Goal: Information Seeking & Learning: Learn about a topic

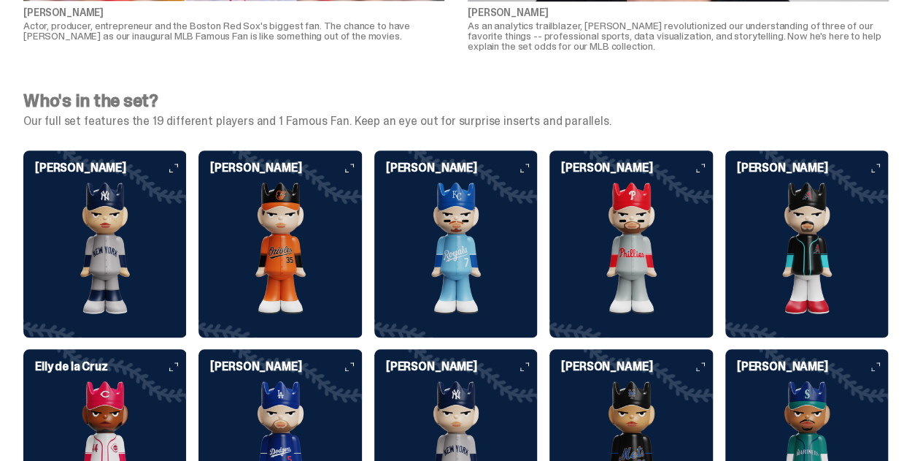
scroll to position [3357, 0]
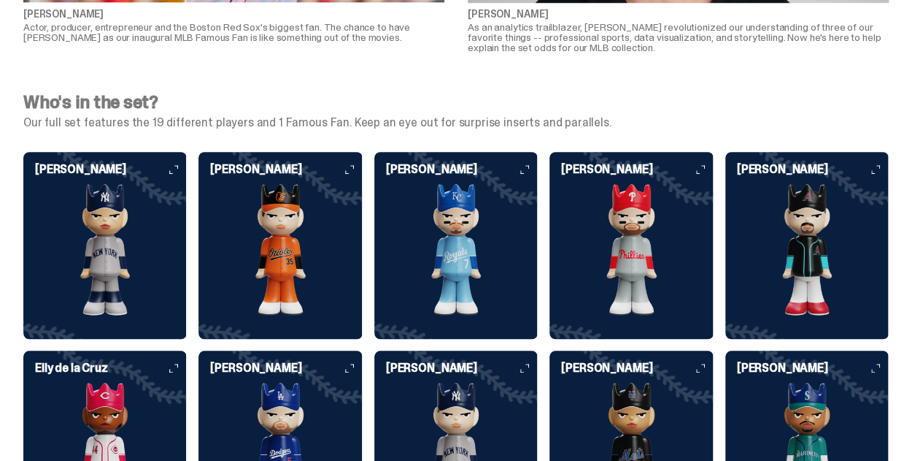
click at [66, 270] on img at bounding box center [104, 249] width 163 height 131
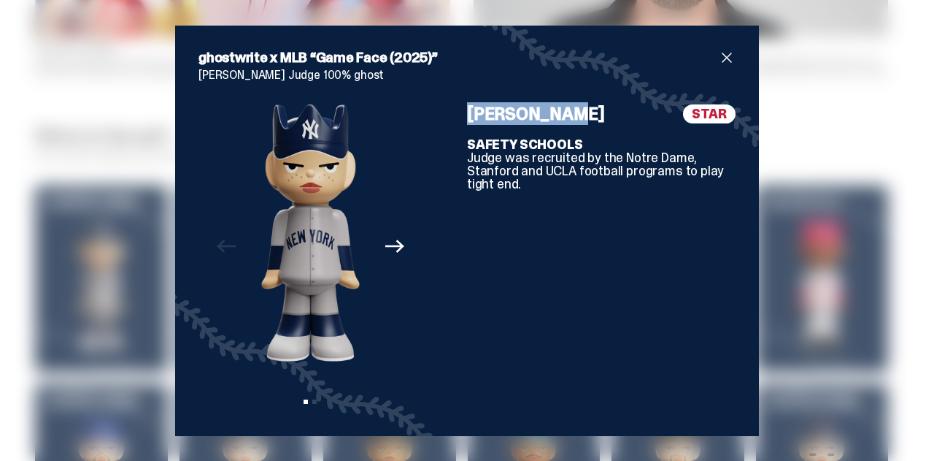
drag, startPoint x: 557, startPoint y: 114, endPoint x: 479, endPoint y: 115, distance: 78.1
click at [467, 115] on h4 "[PERSON_NAME]" at bounding box center [536, 114] width 138 height 18
copy h4 "[PERSON_NAME]"
click at [798, 179] on div "ghostwrite x MLB “Game Face (2025)” [PERSON_NAME] Judge 100% ghost Previous Nex…" at bounding box center [467, 230] width 934 height 461
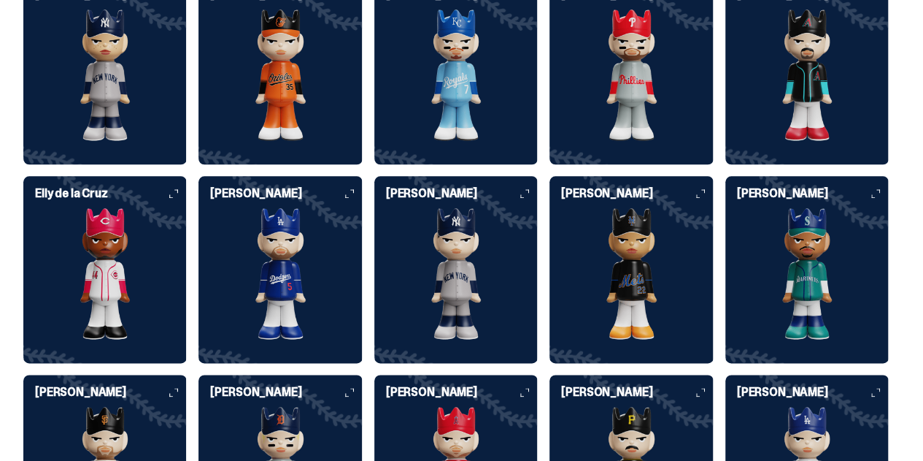
scroll to position [3576, 0]
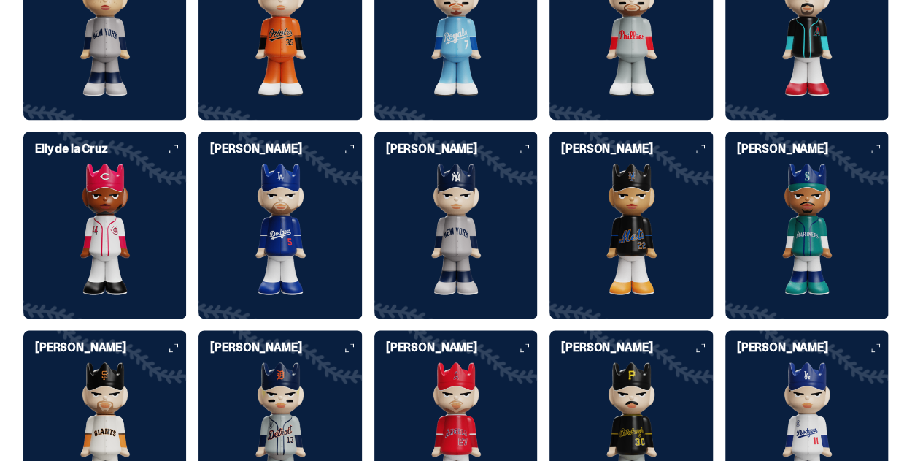
click at [374, 212] on img at bounding box center [455, 228] width 163 height 131
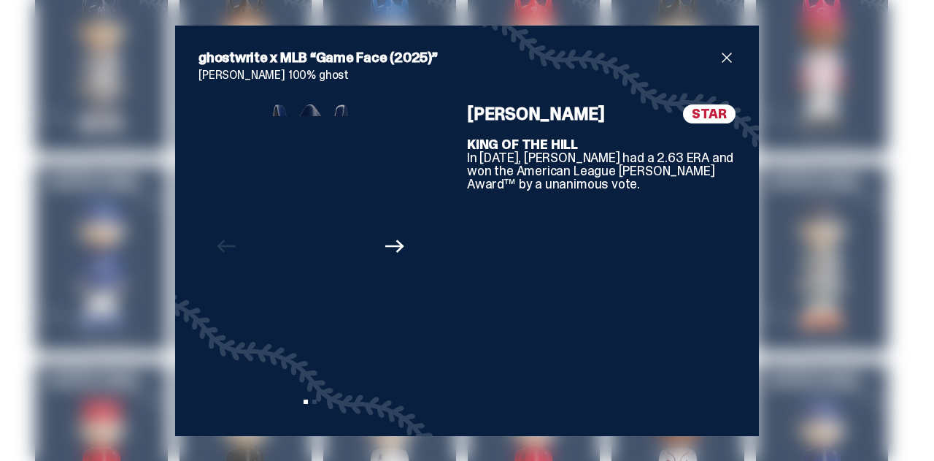
click at [243, 220] on div "Previous Next View slide 1 View slide 2" at bounding box center [311, 258] width 224 height 308
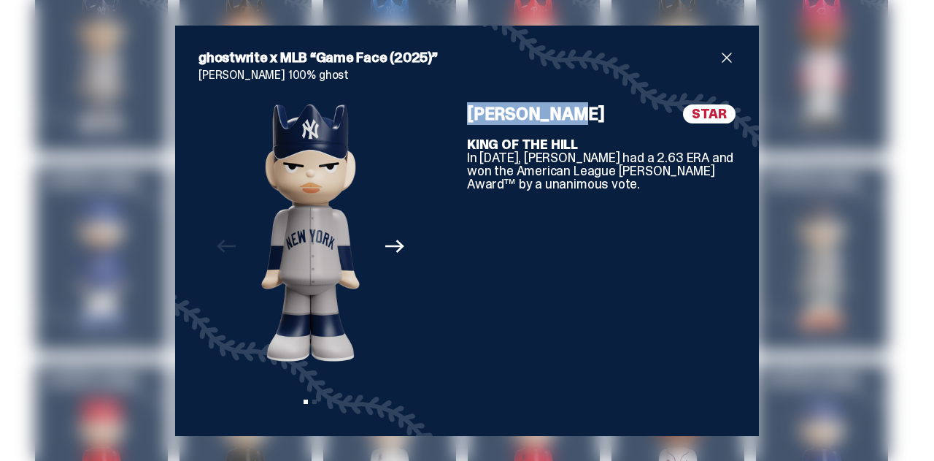
drag, startPoint x: 545, startPoint y: 115, endPoint x: 537, endPoint y: 104, distance: 13.0
click at [446, 119] on div "Previous Next View slide 1 View slide 2 [PERSON_NAME] STAR KING OF THE HILL In …" at bounding box center [467, 258] width 537 height 308
copy div "[PERSON_NAME]"
click at [77, 271] on div "ghostwrite x MLB “Game Face (2025)” [PERSON_NAME] 100% ghost Previous Next View…" at bounding box center [467, 230] width 934 height 461
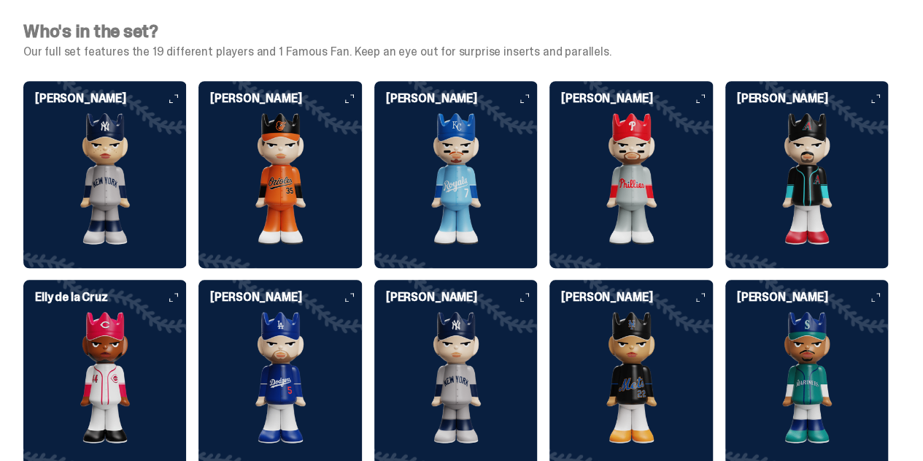
scroll to position [3430, 0]
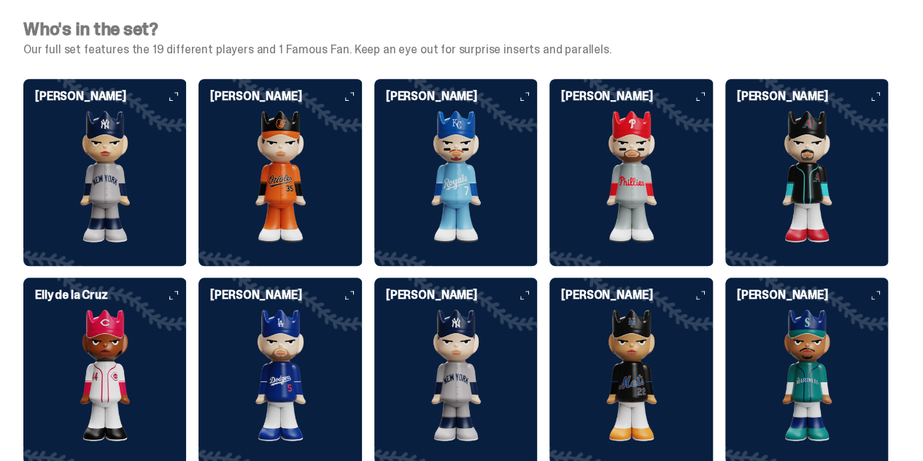
click at [280, 195] on img at bounding box center [280, 176] width 163 height 131
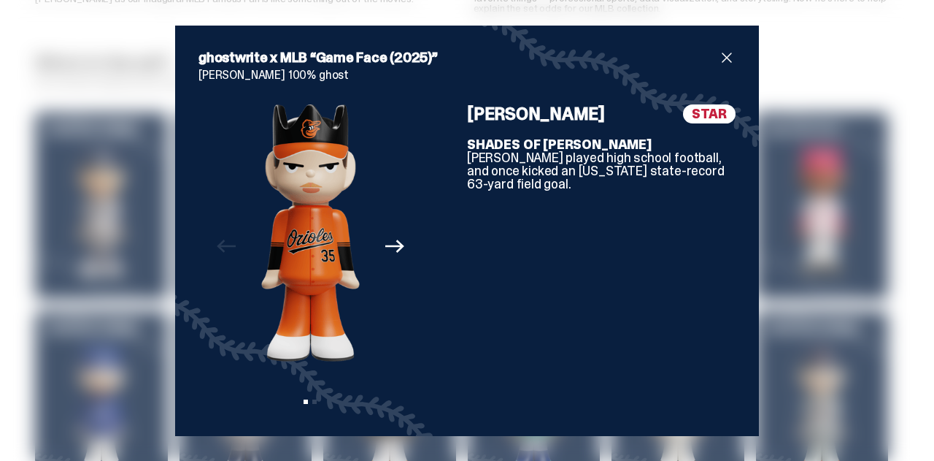
drag, startPoint x: 600, startPoint y: 113, endPoint x: 493, endPoint y: 112, distance: 106.6
click at [451, 115] on div "Previous Next View slide 1 View slide 2 [PERSON_NAME] STAR SHADES OF [PERSON_NA…" at bounding box center [467, 258] width 537 height 308
copy div "[PERSON_NAME]"
click at [107, 224] on div "ghostwrite x MLB “Game Face (2025)” [PERSON_NAME] 100% ghost Previous Next View…" at bounding box center [467, 230] width 934 height 461
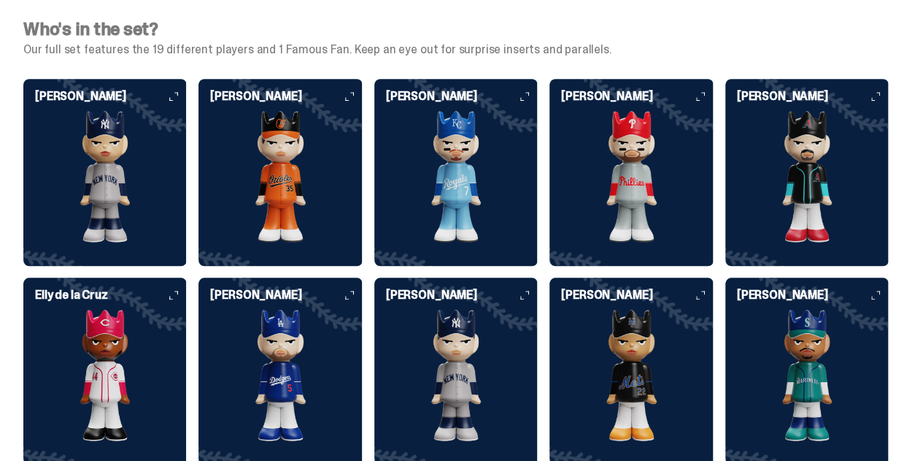
click at [401, 205] on img at bounding box center [455, 176] width 163 height 131
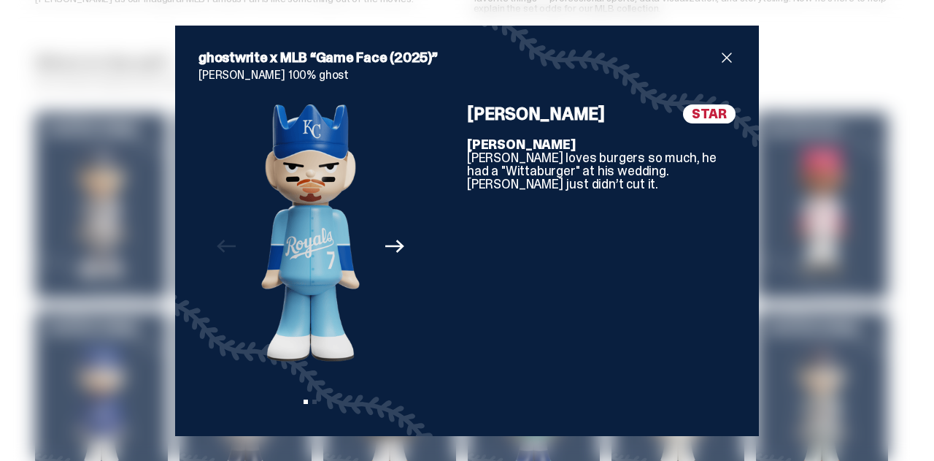
drag, startPoint x: 574, startPoint y: 113, endPoint x: 460, endPoint y: 110, distance: 113.9
click at [460, 110] on div "Previous Next View slide 1 View slide 2 [PERSON_NAME] STAR [PERSON_NAME] [PERSO…" at bounding box center [467, 258] width 537 height 308
copy div "[PERSON_NAME]"
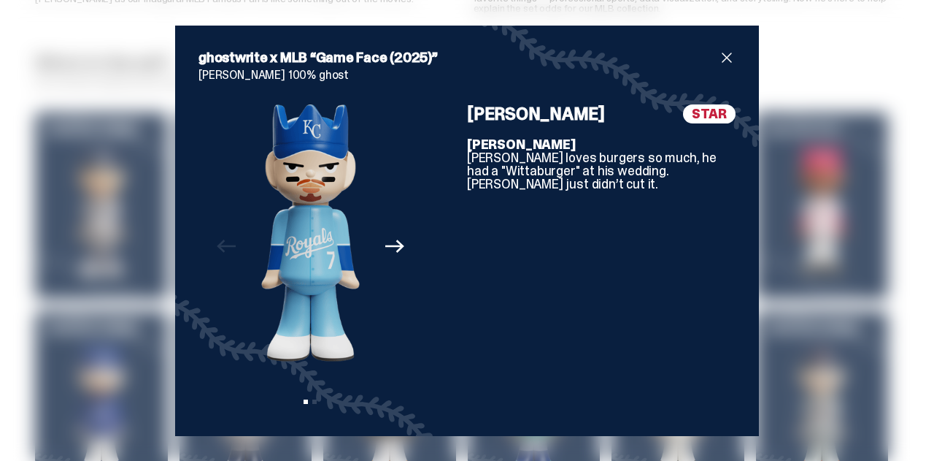
click at [67, 128] on div "ghostwrite x MLB “Game Face (2025)” [PERSON_NAME] 100% ghost Previous Next View…" at bounding box center [467, 230] width 934 height 461
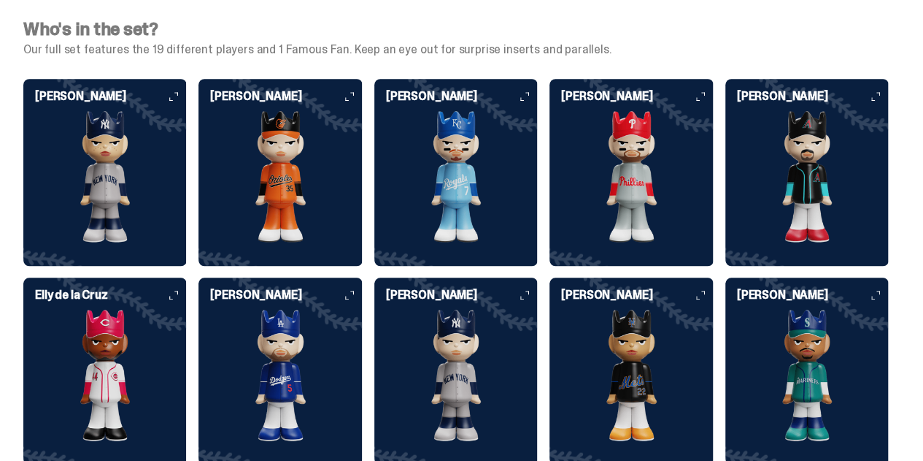
click at [550, 190] on img at bounding box center [631, 176] width 163 height 131
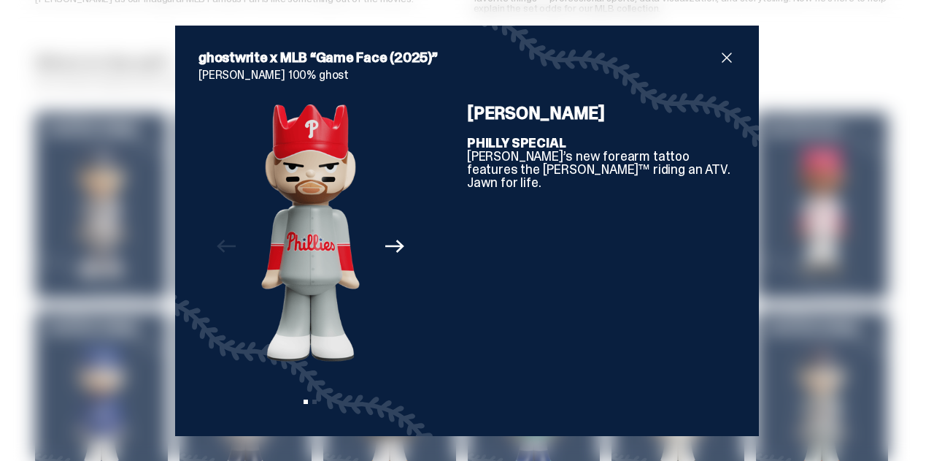
click at [518, 119] on h4 "[PERSON_NAME]" at bounding box center [536, 113] width 138 height 18
copy div "[PERSON_NAME]"
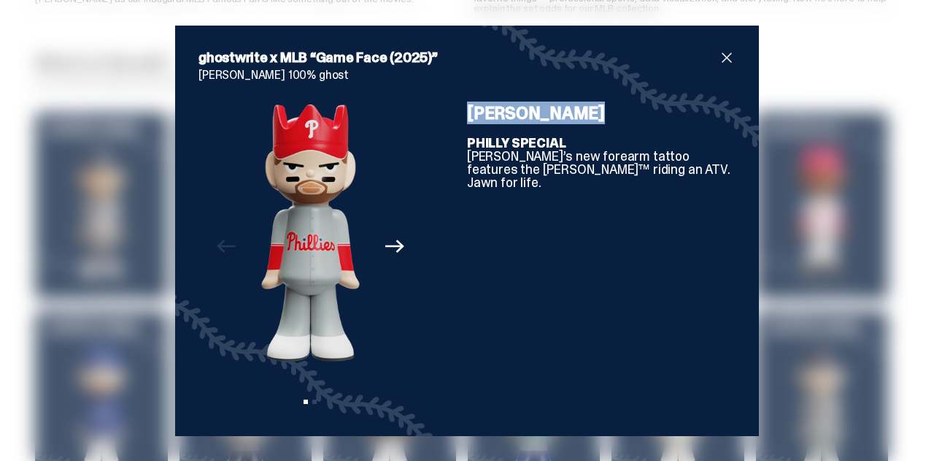
click at [95, 253] on div "ghostwrite x MLB “Game Face (2025)” [PERSON_NAME] 100% ghost Previous Next View…" at bounding box center [467, 230] width 934 height 461
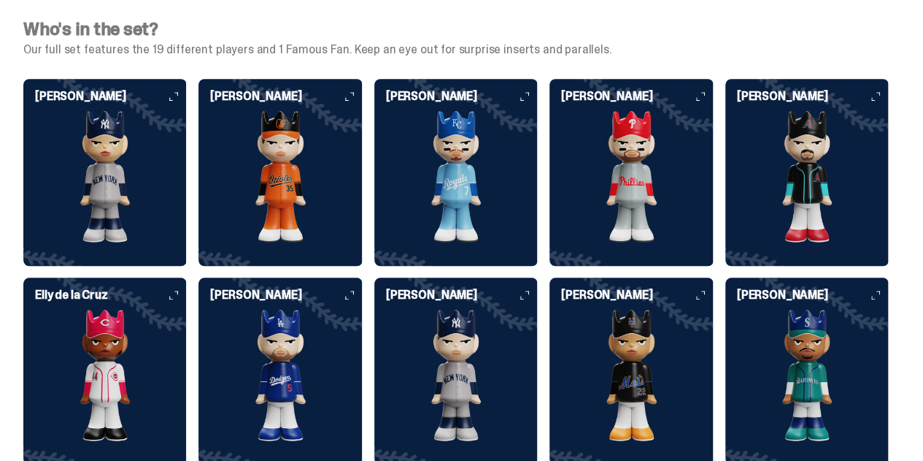
click at [725, 220] on img at bounding box center [806, 176] width 163 height 131
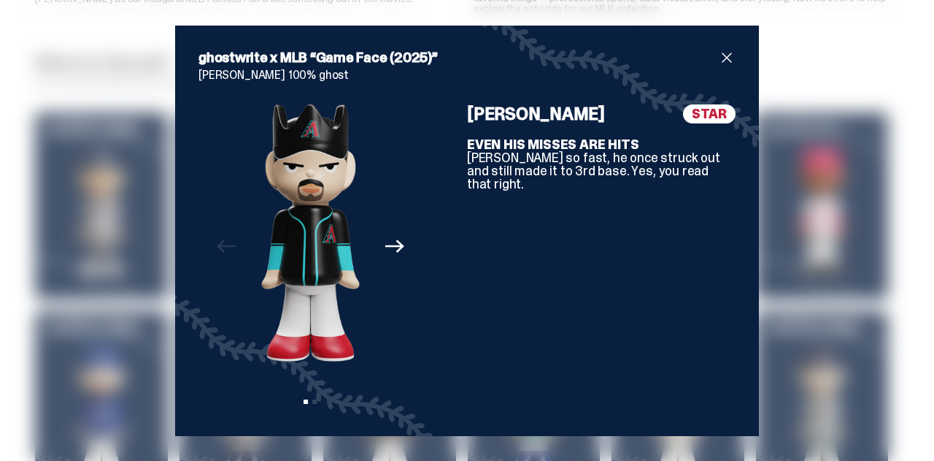
click at [833, 171] on div "ghostwrite x MLB “Game Face (2025)” [PERSON_NAME] 100% ghost Previous Next View…" at bounding box center [467, 230] width 934 height 461
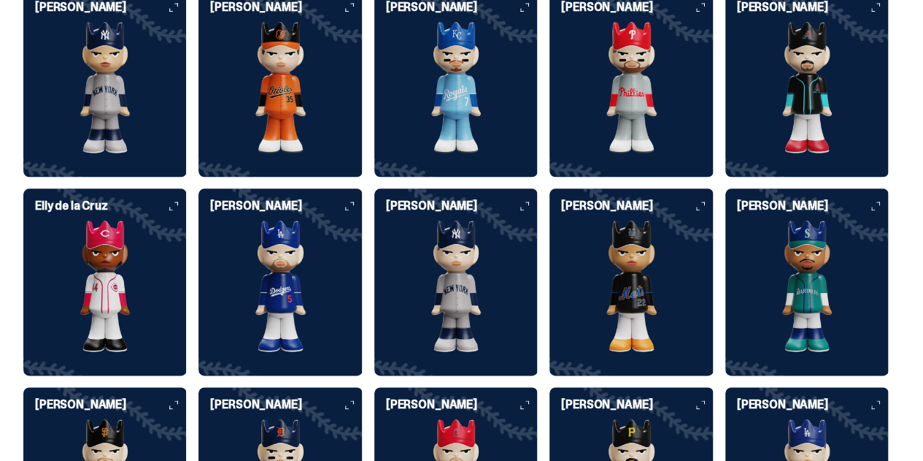
scroll to position [3503, 0]
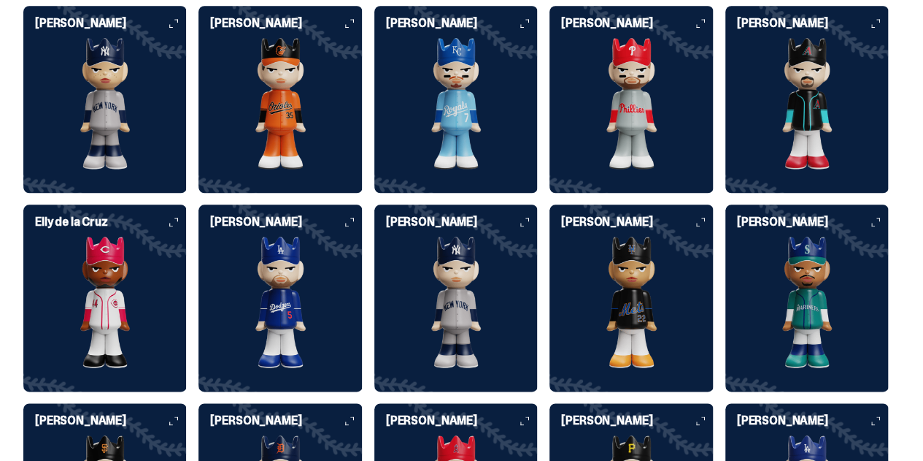
click at [725, 157] on img at bounding box center [806, 103] width 163 height 131
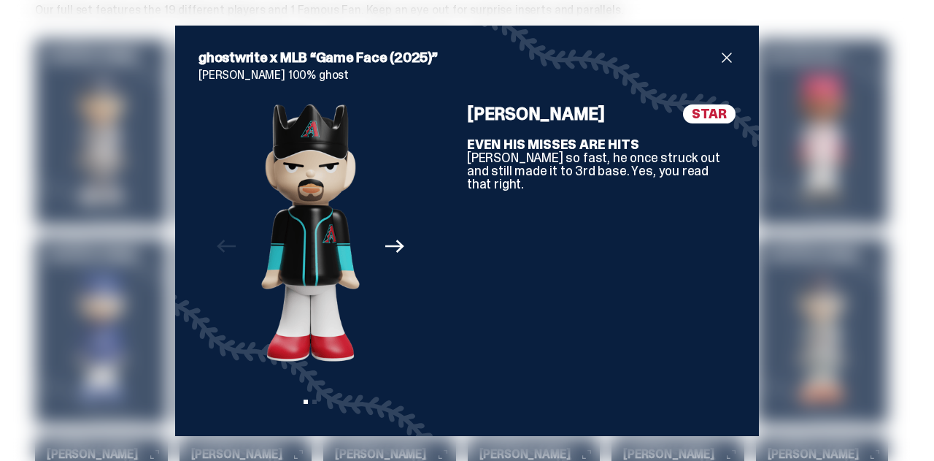
click at [819, 182] on div "ghostwrite x MLB “Game Face (2025)” [PERSON_NAME] 100% ghost Previous Next View…" at bounding box center [467, 230] width 934 height 461
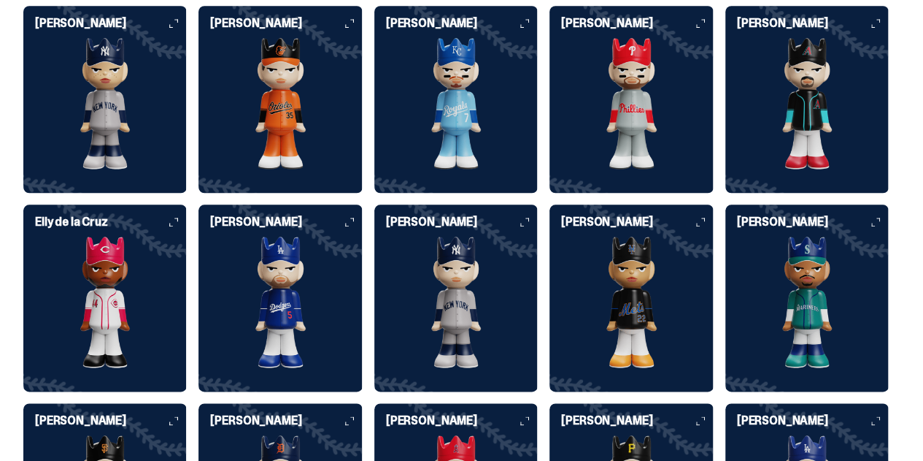
click at [725, 82] on img at bounding box center [806, 103] width 163 height 131
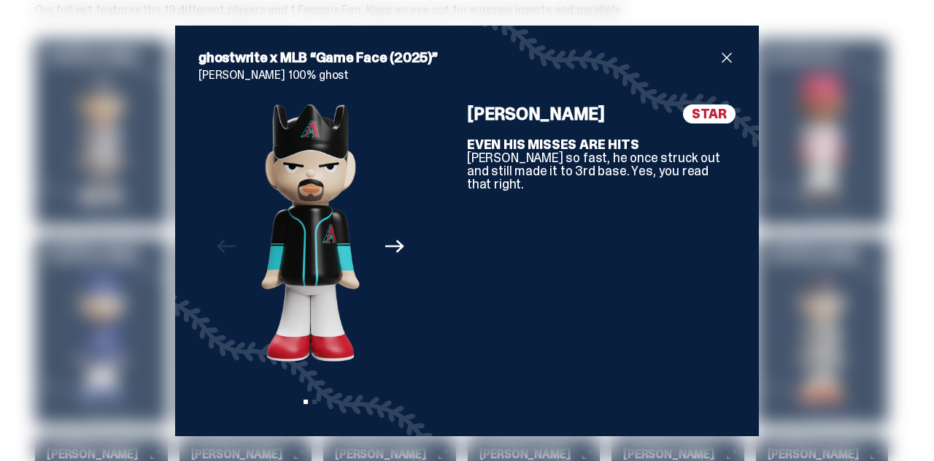
click at [558, 115] on h4 "[PERSON_NAME]" at bounding box center [536, 114] width 138 height 18
copy div "[PERSON_NAME]"
click at [728, 55] on span "close" at bounding box center [727, 58] width 18 height 18
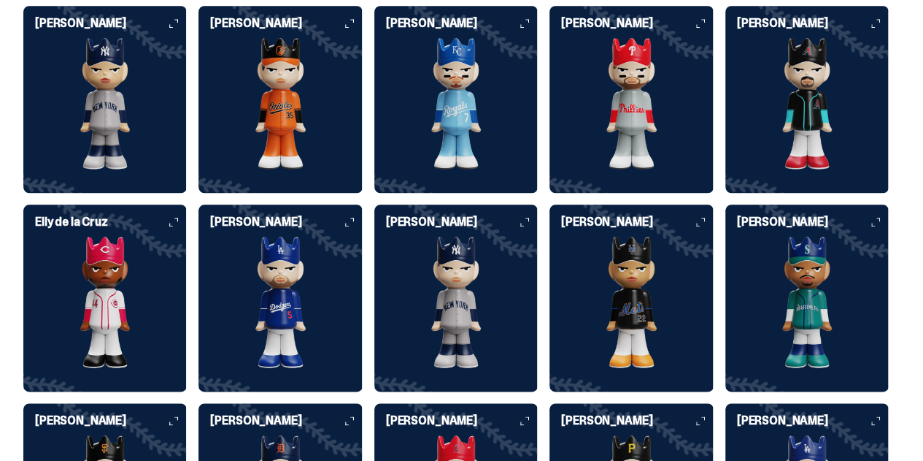
click at [187, 236] on img at bounding box center [104, 301] width 163 height 131
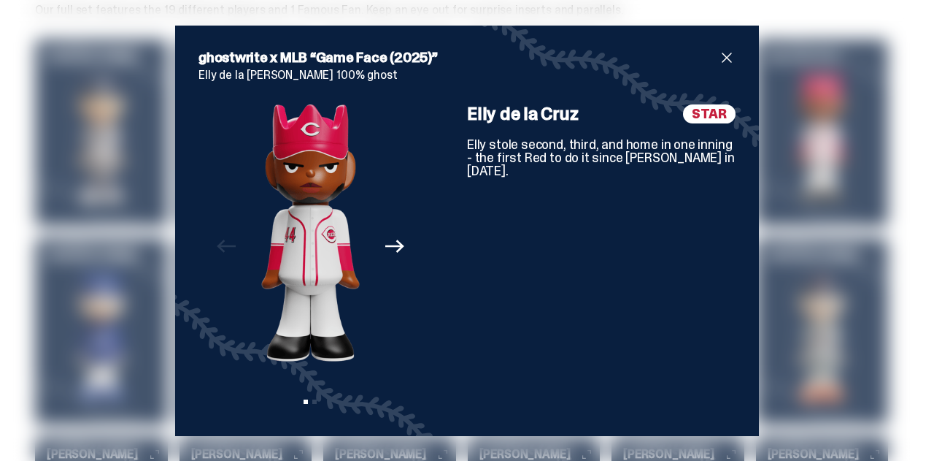
click at [559, 118] on h4 "Elly de la Cruz" at bounding box center [522, 114] width 111 height 18
click at [558, 118] on h4 "Elly de la Cruz" at bounding box center [522, 114] width 111 height 18
click at [175, 146] on div "ghostwrite x MLB “Game Face (2025)” Elly de la [PERSON_NAME] 100% ghost Previou…" at bounding box center [467, 231] width 584 height 410
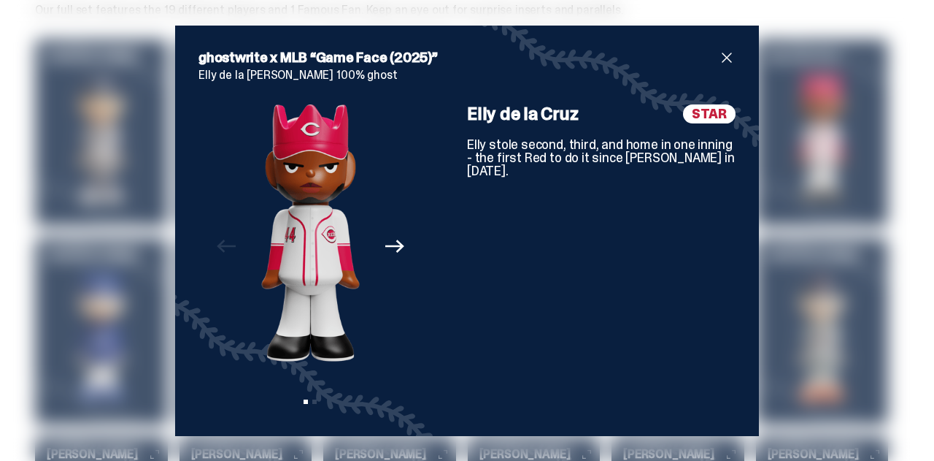
click at [525, 232] on div "Elly de la [PERSON_NAME] STAR Elly stole second, third, and home in one inning …" at bounding box center [601, 258] width 269 height 308
click at [718, 53] on span "close" at bounding box center [727, 58] width 18 height 18
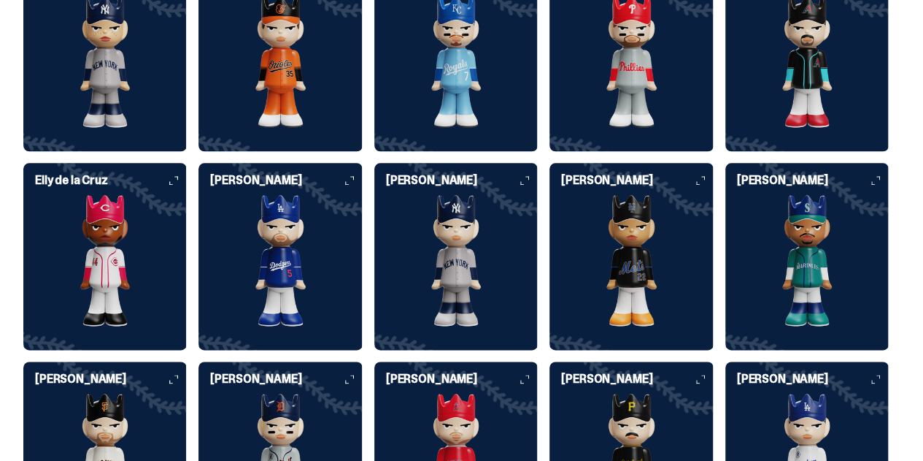
scroll to position [3576, 0]
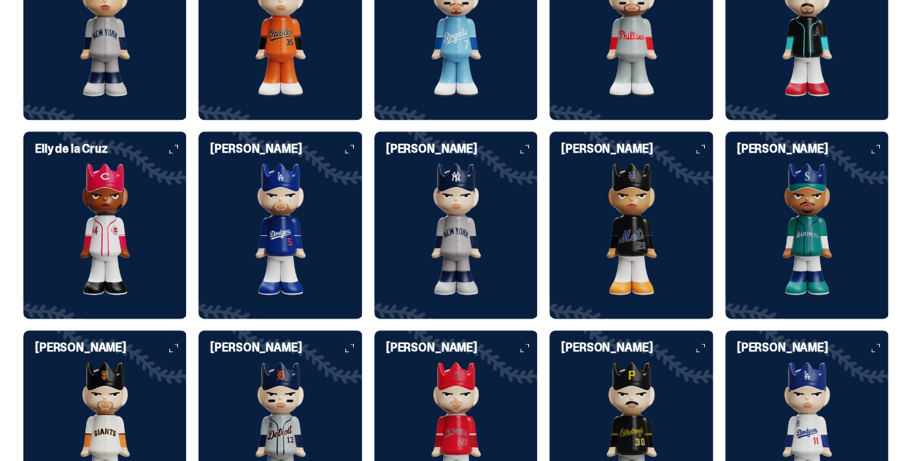
click at [199, 233] on img at bounding box center [280, 228] width 163 height 131
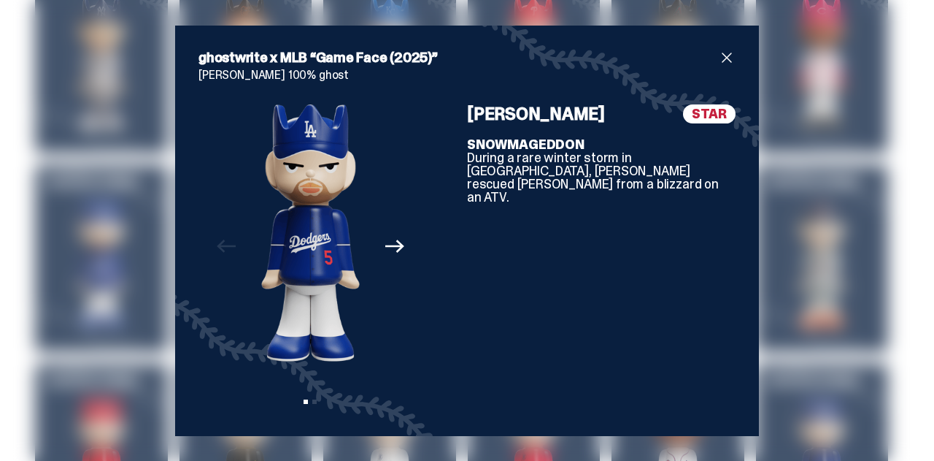
click at [737, 52] on div "ghostwrite x MLB “Game Face (2025)” [PERSON_NAME] 100% ghost Previous Next View…" at bounding box center [467, 231] width 584 height 410
click at [721, 56] on span "close" at bounding box center [727, 58] width 18 height 18
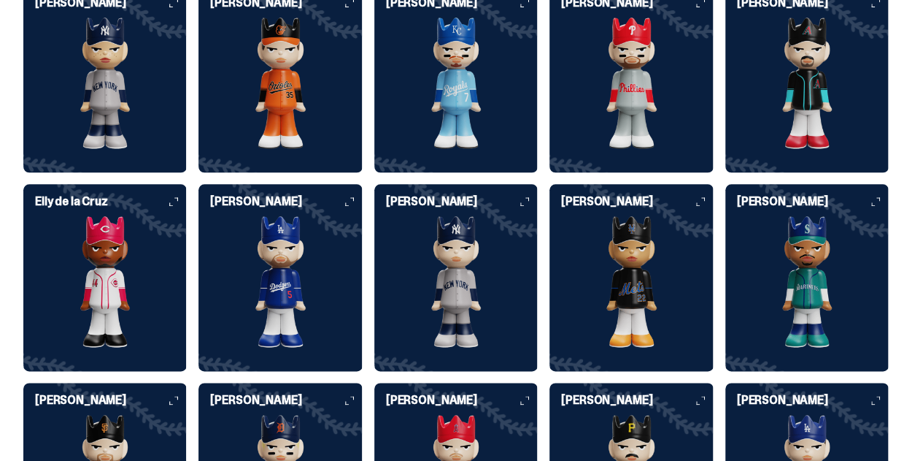
scroll to position [3503, 0]
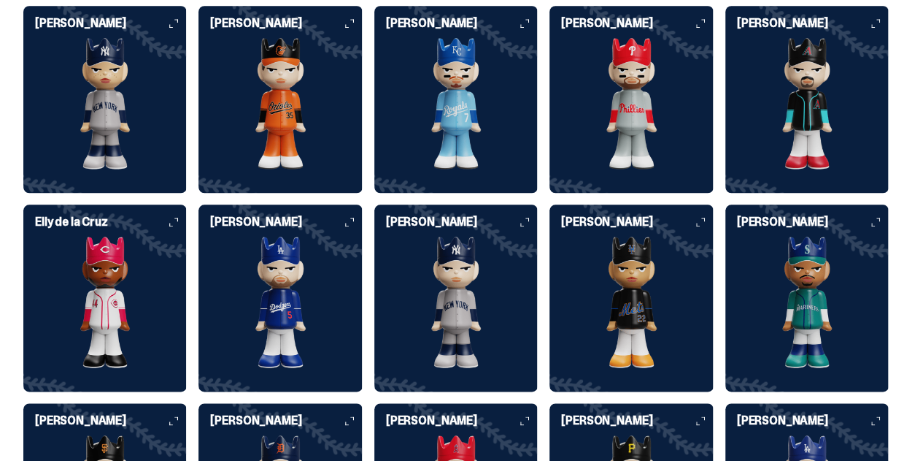
click at [199, 300] on img at bounding box center [280, 301] width 163 height 131
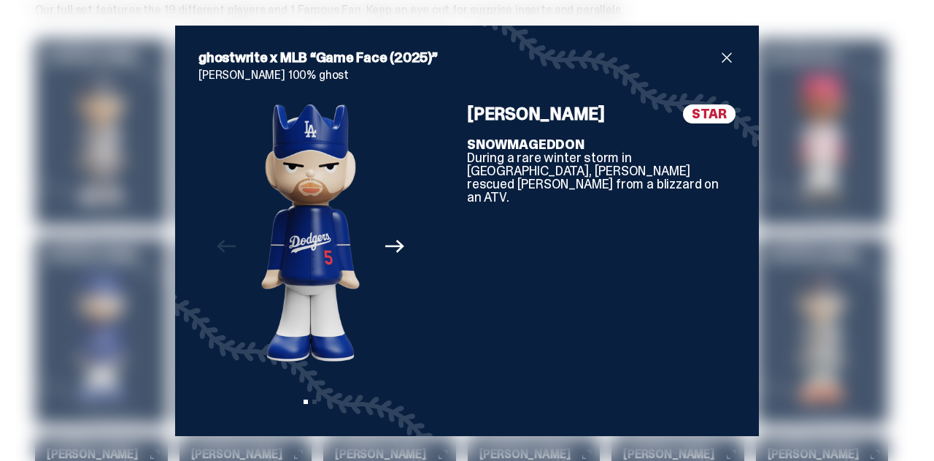
drag, startPoint x: 593, startPoint y: 115, endPoint x: 493, endPoint y: 119, distance: 99.4
click at [456, 110] on div "Previous Next View slide 1 View slide 2 [PERSON_NAME] STAR SNOWMAGEDDON During …" at bounding box center [467, 258] width 537 height 308
drag, startPoint x: 113, startPoint y: 156, endPoint x: 116, endPoint y: 148, distance: 8.5
click at [112, 156] on div "ghostwrite x MLB “Game Face (2025)” [PERSON_NAME] 100% ghost Previous Next View…" at bounding box center [467, 230] width 934 height 461
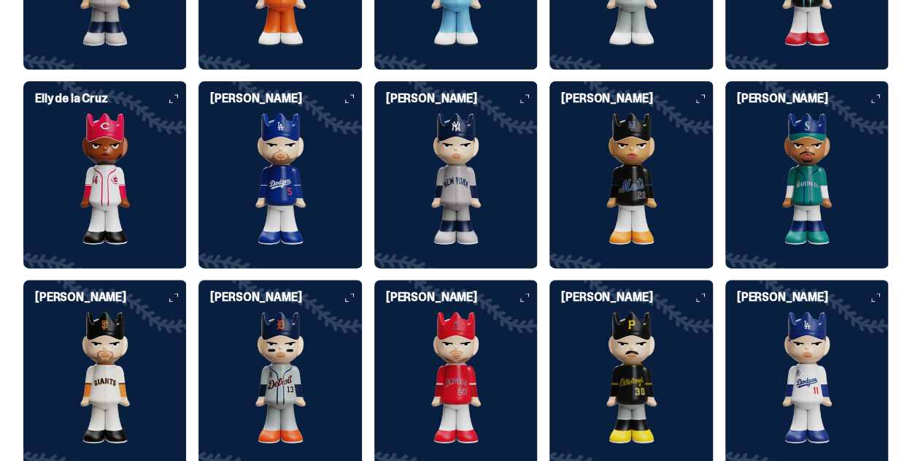
scroll to position [3649, 0]
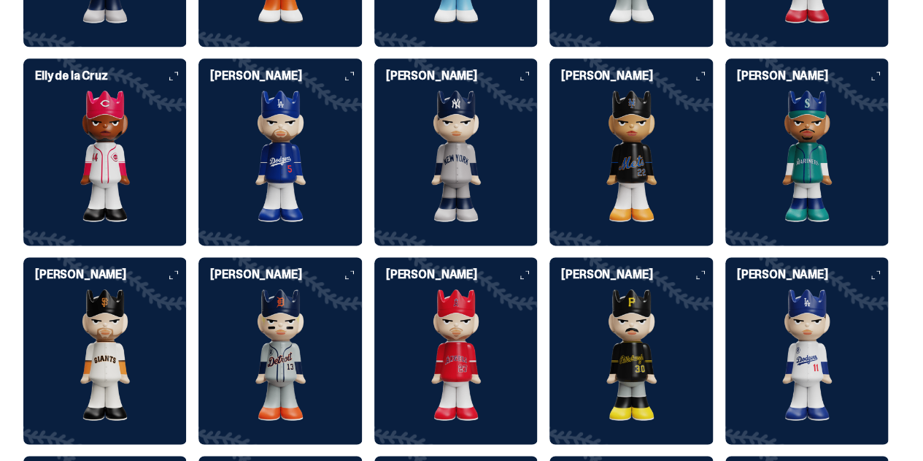
click at [374, 194] on img at bounding box center [455, 155] width 163 height 131
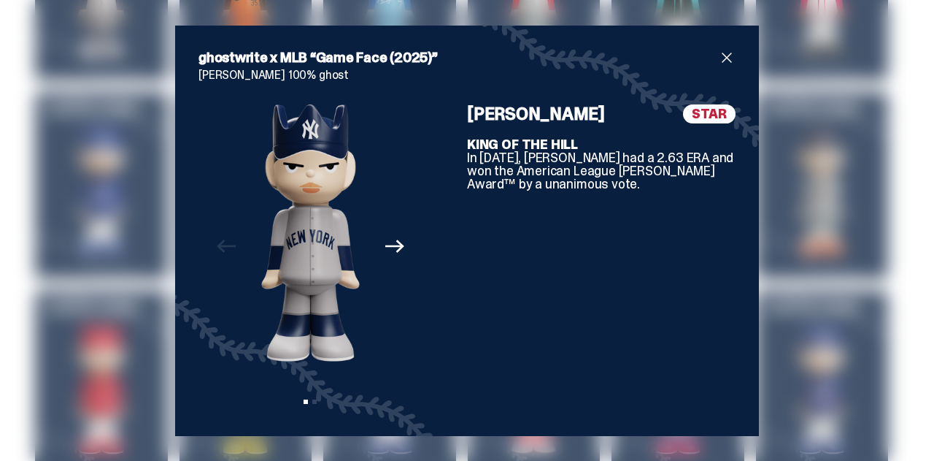
click at [61, 234] on div "ghostwrite x MLB “Game Face (2025)” [PERSON_NAME] 100% ghost Previous Next View…" at bounding box center [467, 230] width 934 height 461
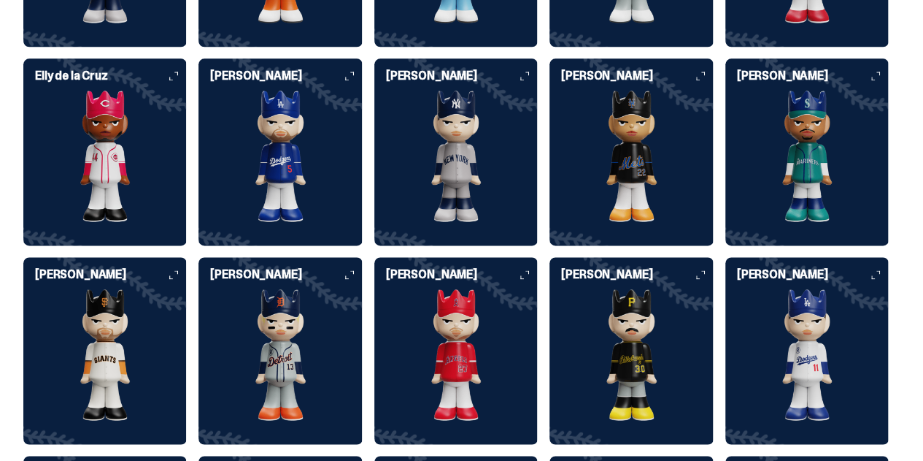
click at [550, 192] on img at bounding box center [631, 155] width 163 height 131
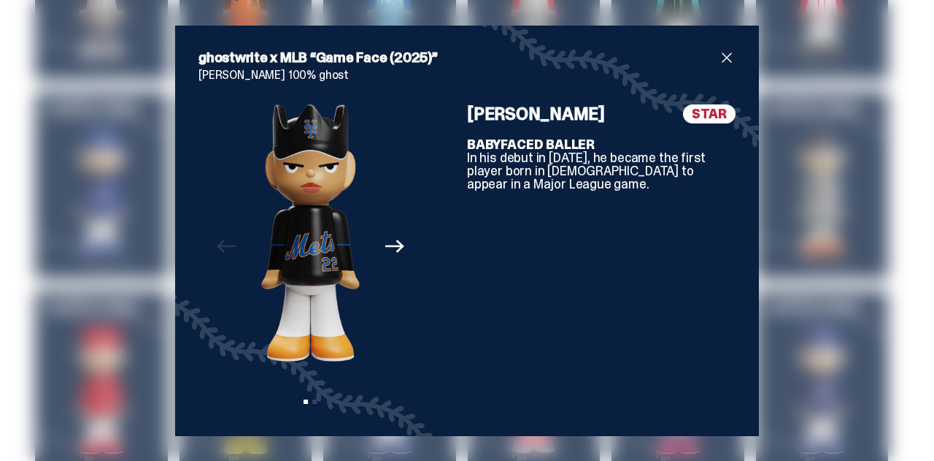
click at [511, 109] on h4 "[PERSON_NAME]" at bounding box center [536, 114] width 138 height 18
click at [136, 260] on div "ghostwrite x MLB “Game Face (2025)” [PERSON_NAME] 100% ghost Previous Next View…" at bounding box center [467, 230] width 934 height 461
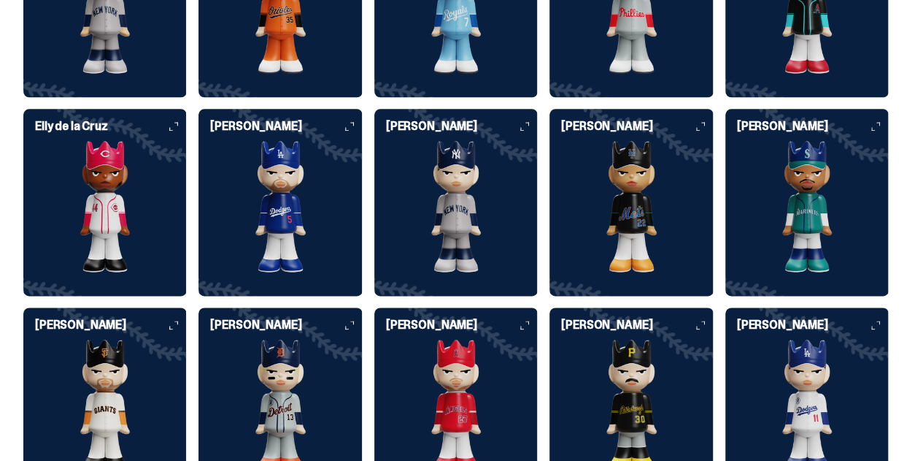
scroll to position [3722, 0]
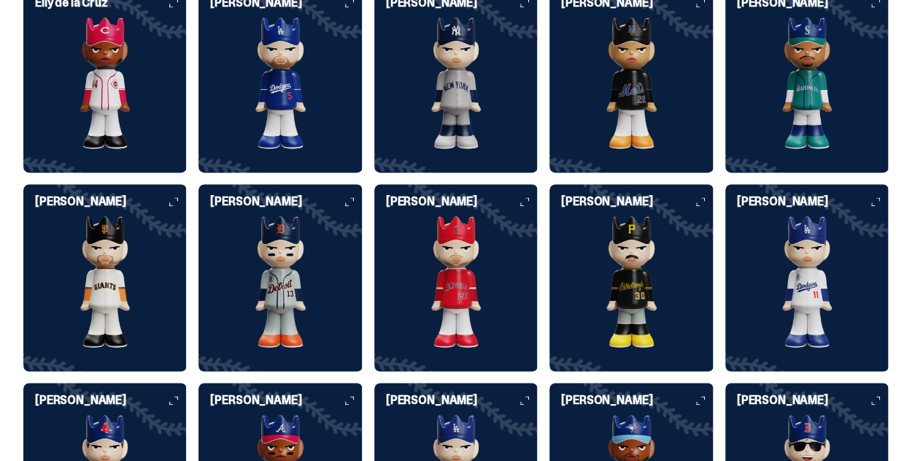
click at [550, 129] on img at bounding box center [631, 83] width 163 height 131
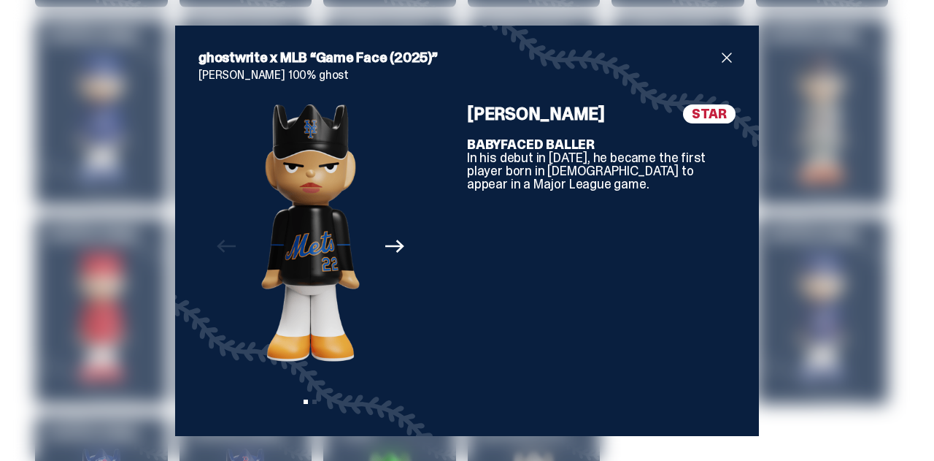
click at [496, 116] on h4 "[PERSON_NAME]" at bounding box center [536, 114] width 138 height 18
click at [495, 116] on h4 "[PERSON_NAME]" at bounding box center [536, 114] width 138 height 18
click at [867, 169] on div "ghostwrite x MLB “Game Face (2025)” [PERSON_NAME] 100% ghost Previous Next View…" at bounding box center [467, 230] width 934 height 461
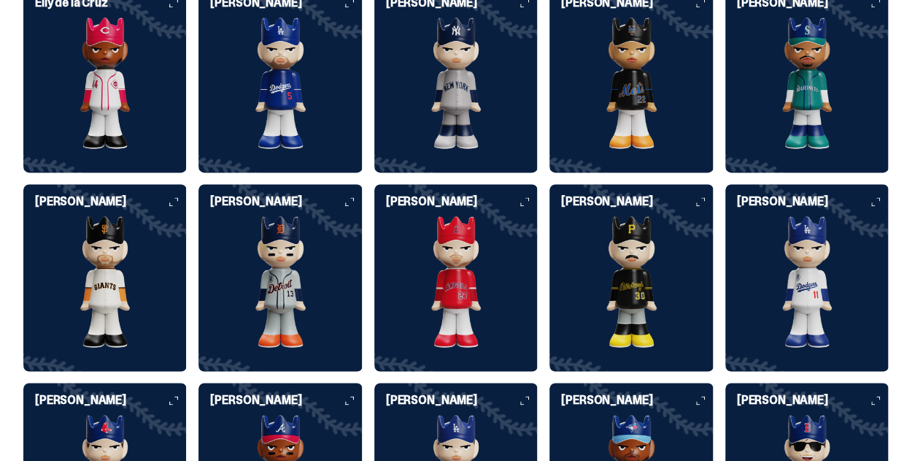
click at [725, 270] on img at bounding box center [806, 281] width 163 height 131
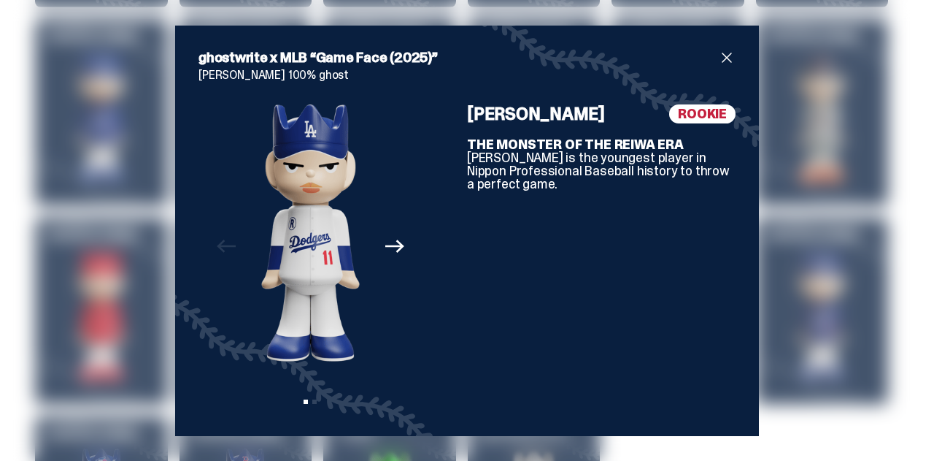
drag, startPoint x: 486, startPoint y: 124, endPoint x: 488, endPoint y: 117, distance: 7.4
click at [486, 123] on h4 "[PERSON_NAME]" at bounding box center [536, 114] width 138 height 18
click at [488, 115] on h4 "[PERSON_NAME]" at bounding box center [536, 114] width 138 height 18
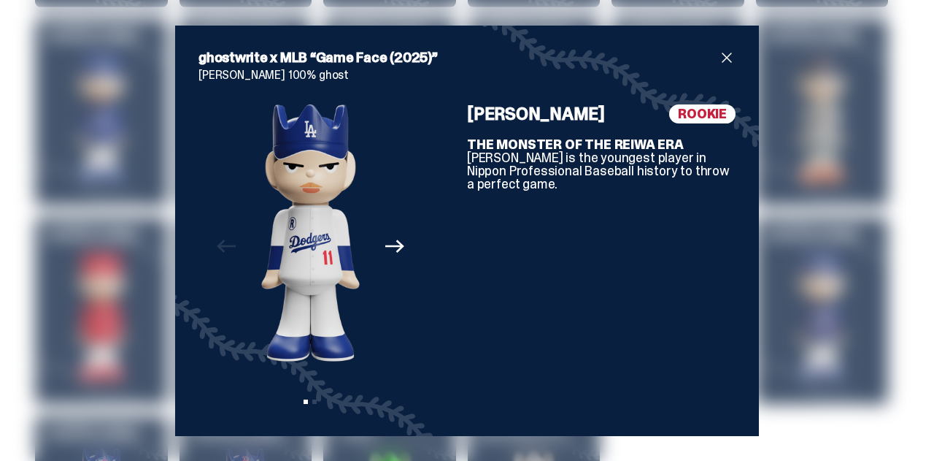
drag, startPoint x: 24, startPoint y: 252, endPoint x: 47, endPoint y: 252, distance: 22.6
click at [29, 252] on div "ghostwrite x MLB “Game Face (2025)” [PERSON_NAME] 100% ghost Previous Next View…" at bounding box center [467, 230] width 934 height 461
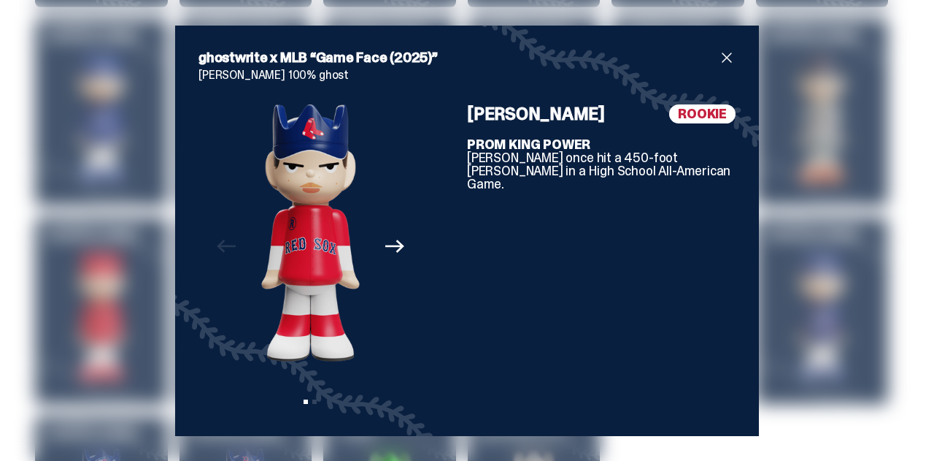
click at [514, 122] on h4 "[PERSON_NAME]" at bounding box center [536, 114] width 138 height 18
click at [102, 272] on div "ghostwrite x MLB “Game Face (2025)” [PERSON_NAME] 100% ghost Previous Next View…" at bounding box center [467, 230] width 934 height 461
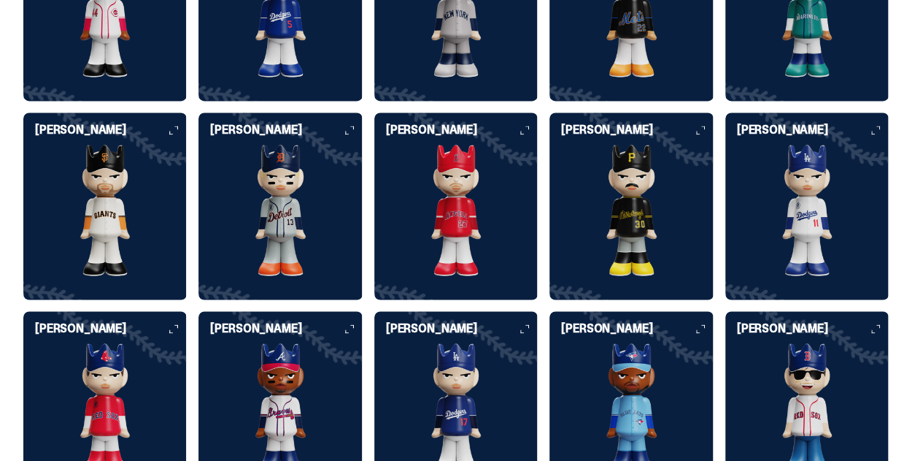
scroll to position [3795, 0]
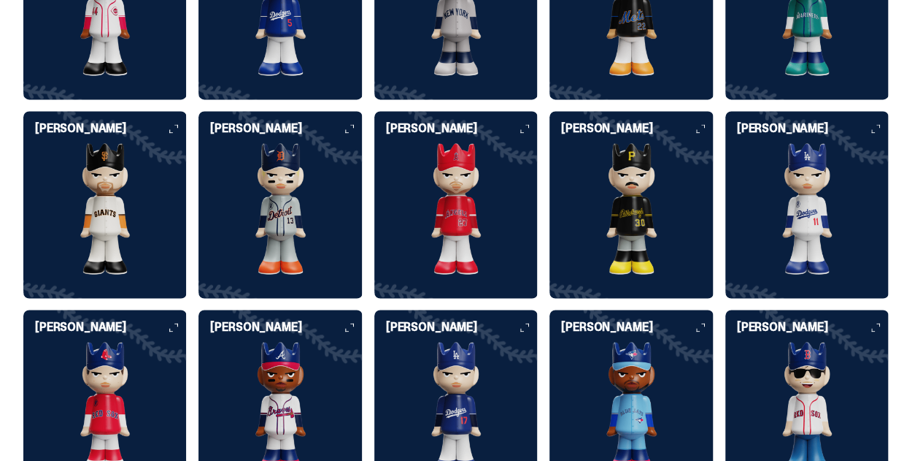
click at [362, 342] on img at bounding box center [280, 407] width 163 height 131
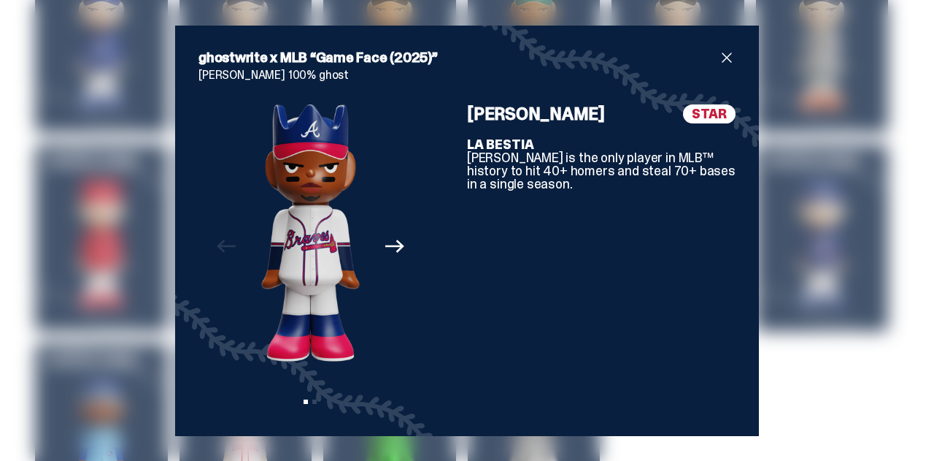
click at [518, 112] on h4 "[PERSON_NAME]" at bounding box center [536, 114] width 138 height 18
click at [833, 280] on div "ghostwrite x MLB “Game Face (2025)” [PERSON_NAME] 100% ghost Previous Next View…" at bounding box center [467, 230] width 934 height 461
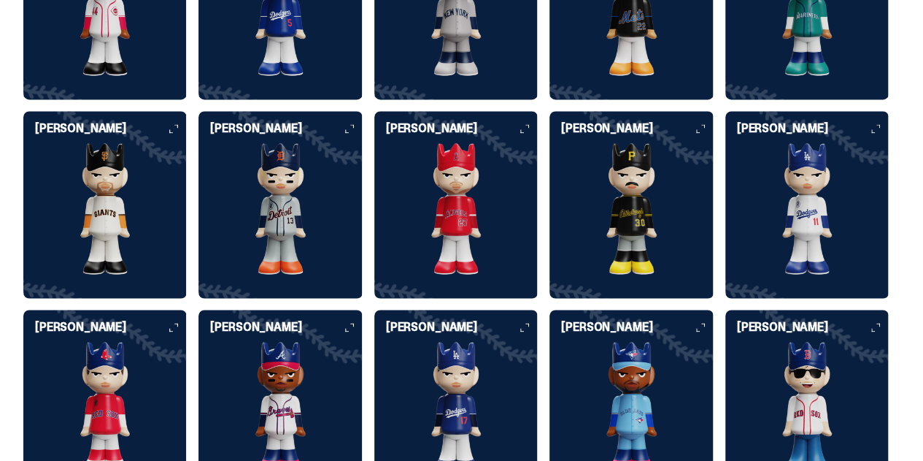
click at [362, 342] on img at bounding box center [280, 407] width 163 height 131
click at [362, 309] on div "[PERSON_NAME]" at bounding box center [280, 402] width 163 height 187
click at [362, 342] on img at bounding box center [280, 407] width 163 height 131
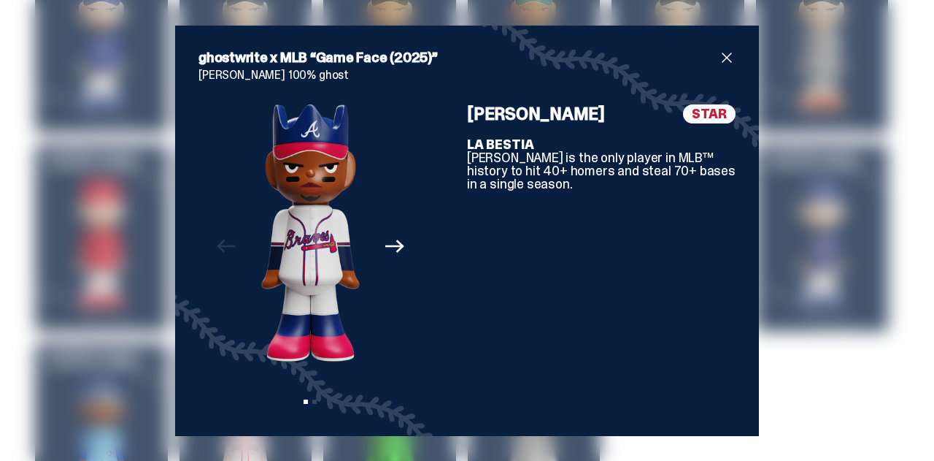
click at [560, 120] on h4 "[PERSON_NAME]" at bounding box center [536, 114] width 138 height 18
drag, startPoint x: 560, startPoint y: 120, endPoint x: 501, endPoint y: 120, distance: 59.1
click at [501, 120] on h4 "[PERSON_NAME]" at bounding box center [536, 114] width 138 height 18
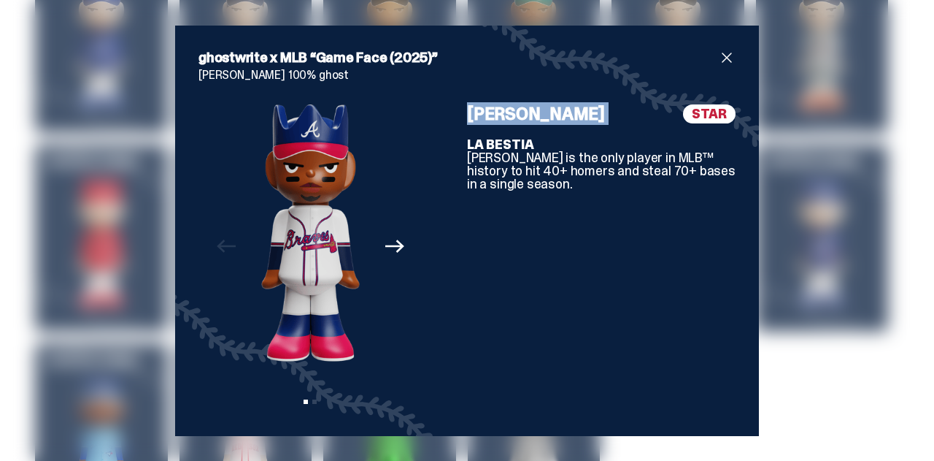
click at [501, 120] on h4 "[PERSON_NAME]" at bounding box center [536, 114] width 138 height 18
click at [75, 215] on div "ghostwrite x MLB “Game Face (2025)” [PERSON_NAME] 100% ghost Previous Next View…" at bounding box center [467, 230] width 934 height 461
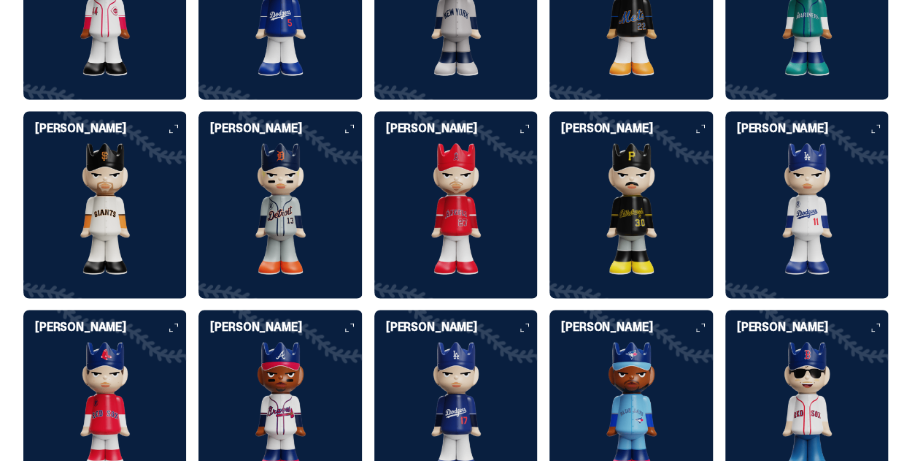
click at [538, 342] on img at bounding box center [455, 407] width 163 height 131
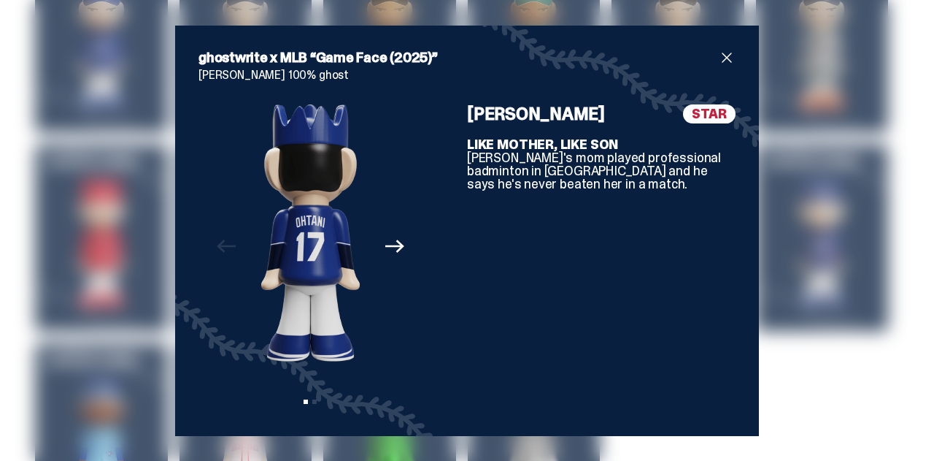
click at [512, 110] on h4 "[PERSON_NAME]" at bounding box center [536, 114] width 138 height 18
click at [80, 239] on div "ghostwrite x MLB “Game Face (2025)” [PERSON_NAME] 100% ghost Previous Next View…" at bounding box center [467, 230] width 934 height 461
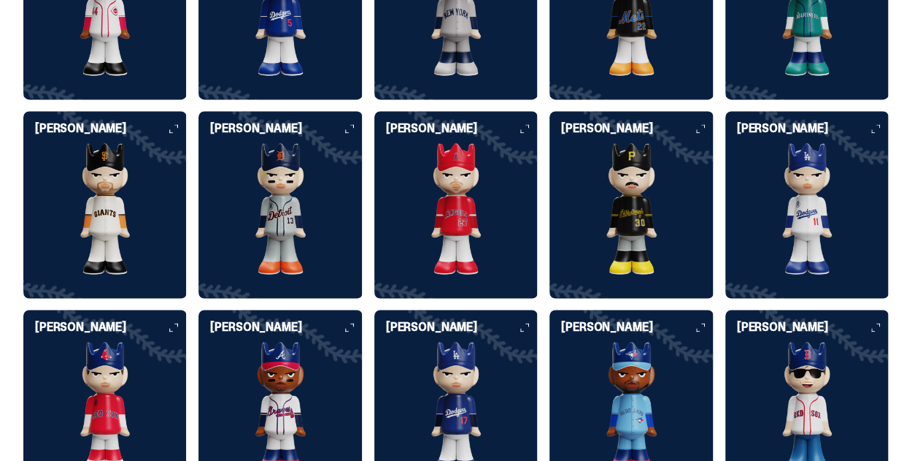
click at [187, 342] on img at bounding box center [104, 407] width 163 height 131
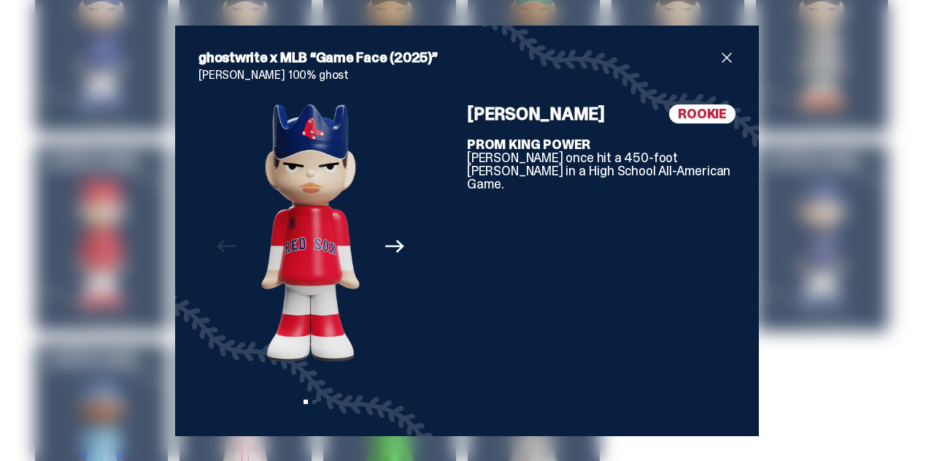
click at [140, 237] on div "ghostwrite x MLB “Game Face (2025)” [PERSON_NAME] 100% ghost Previous Next View…" at bounding box center [467, 230] width 934 height 461
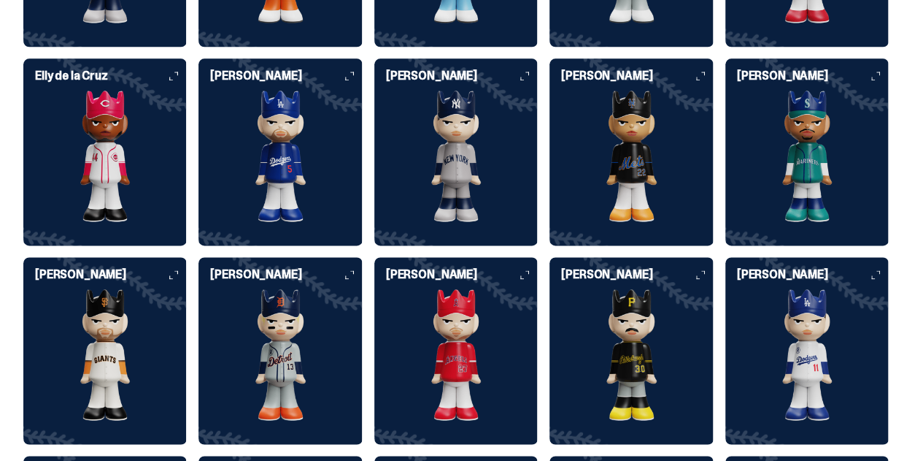
scroll to position [3576, 0]
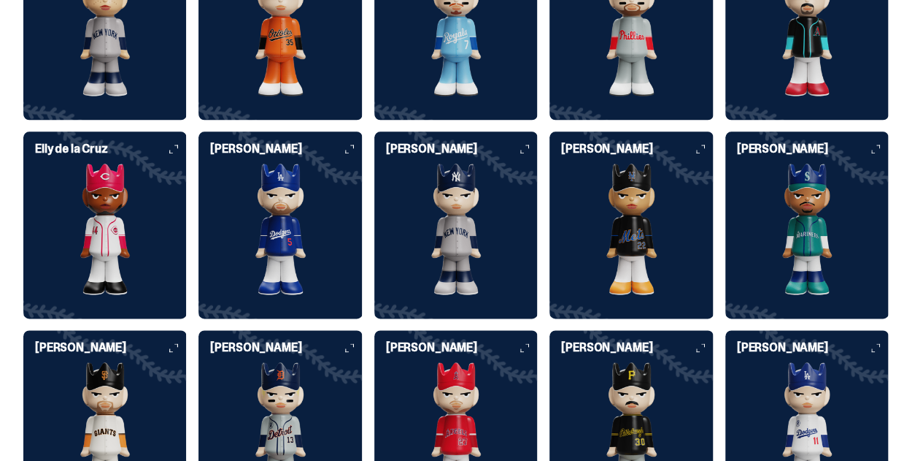
click at [725, 231] on img at bounding box center [806, 228] width 163 height 131
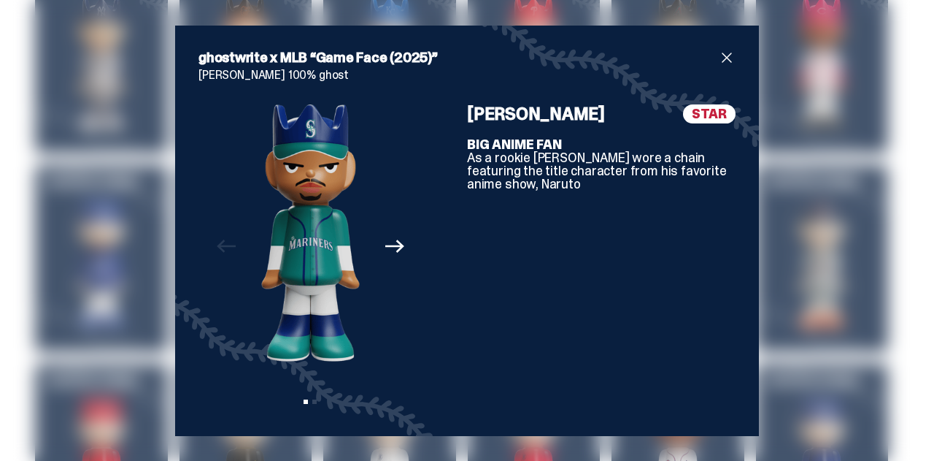
click at [527, 130] on div "[PERSON_NAME] STAR BIG ANIME FAN As a rookie [PERSON_NAME] wore a chain featuri…" at bounding box center [601, 258] width 269 height 308
click at [524, 117] on h4 "[PERSON_NAME]" at bounding box center [536, 114] width 138 height 18
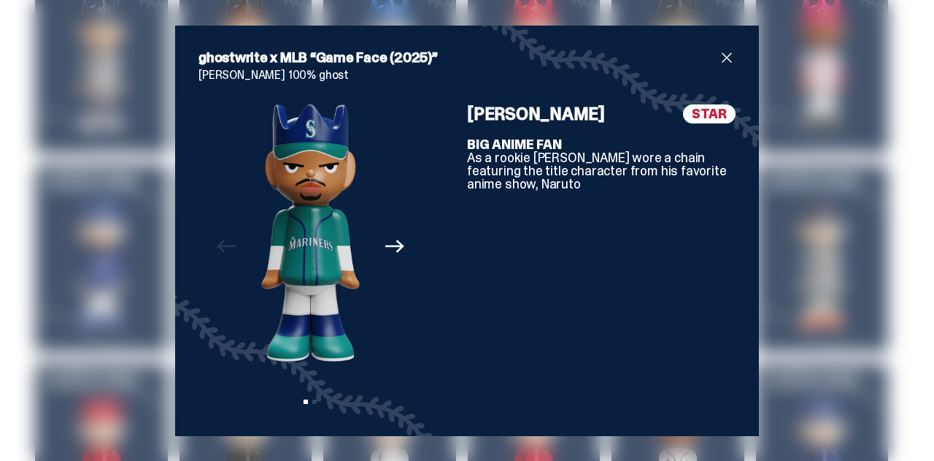
click at [53, 362] on div "ghostwrite x MLB “Game Face (2025)” [PERSON_NAME] 100% ghost Previous Next View…" at bounding box center [467, 230] width 934 height 461
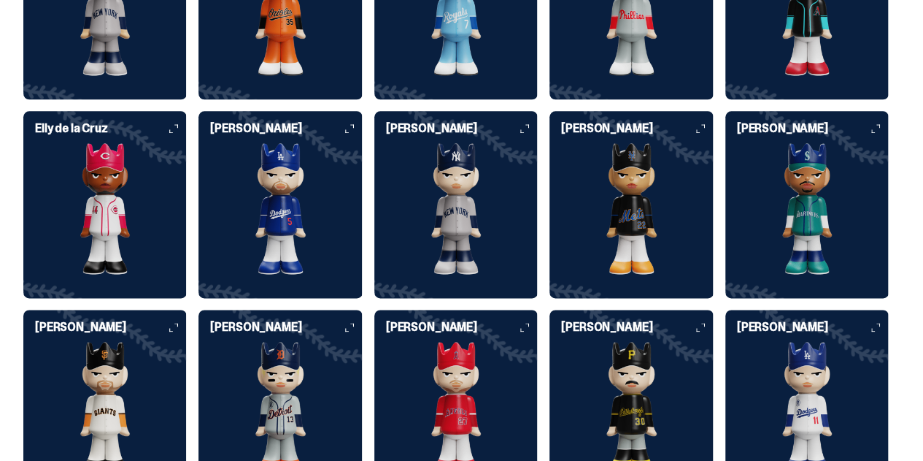
scroll to position [3649, 0]
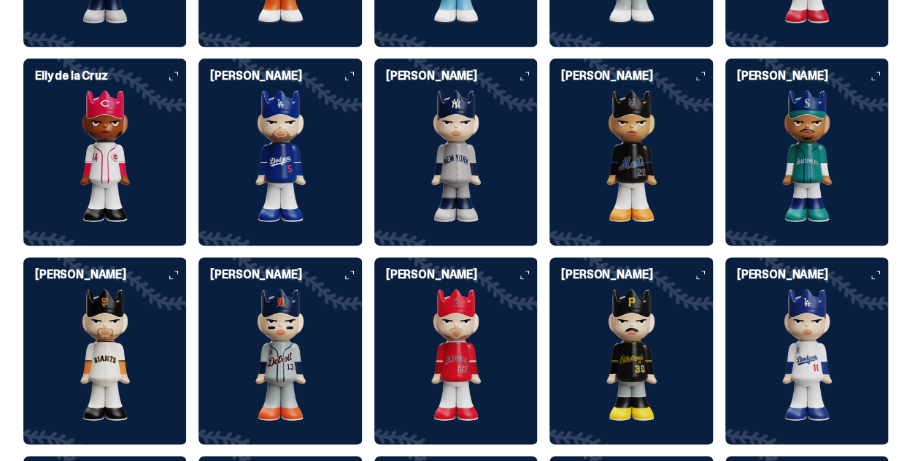
click at [187, 289] on img at bounding box center [104, 354] width 163 height 131
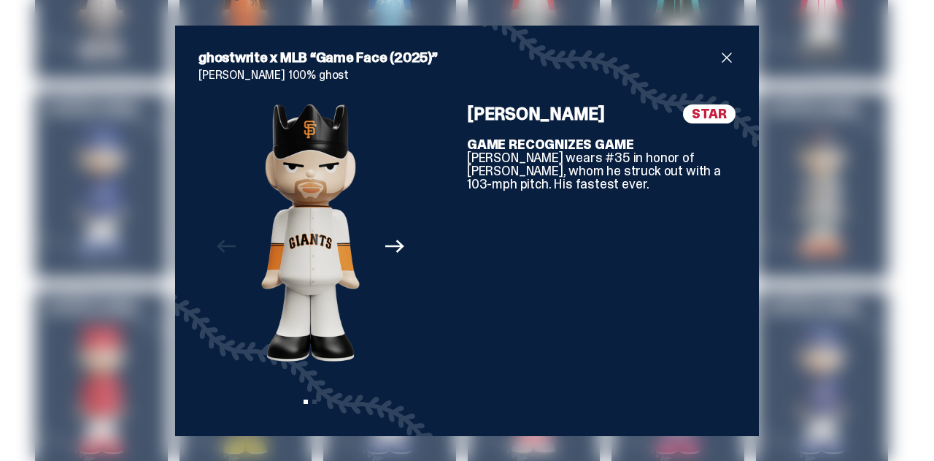
click at [537, 117] on h4 "[PERSON_NAME]" at bounding box center [536, 114] width 138 height 18
drag, startPoint x: 508, startPoint y: 121, endPoint x: 482, endPoint y: 120, distance: 26.3
click at [508, 121] on h4 "[PERSON_NAME]" at bounding box center [536, 114] width 138 height 18
click at [479, 118] on h4 "[PERSON_NAME]" at bounding box center [536, 114] width 138 height 18
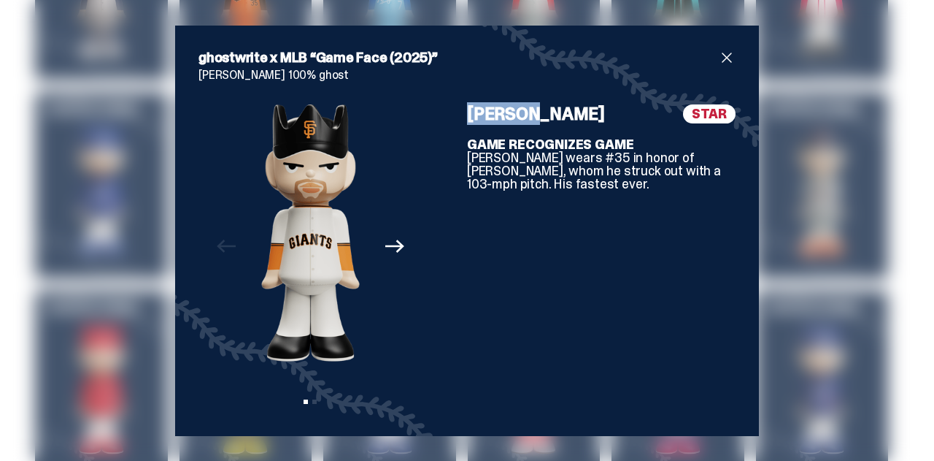
click at [479, 118] on h4 "[PERSON_NAME]" at bounding box center [536, 114] width 138 height 18
click at [711, 66] on div "ghostwrite x MLB “Game Face (2025)” [PERSON_NAME] 100% ghost Previous Next View…" at bounding box center [467, 230] width 537 height 363
click at [721, 59] on span "close" at bounding box center [727, 58] width 18 height 18
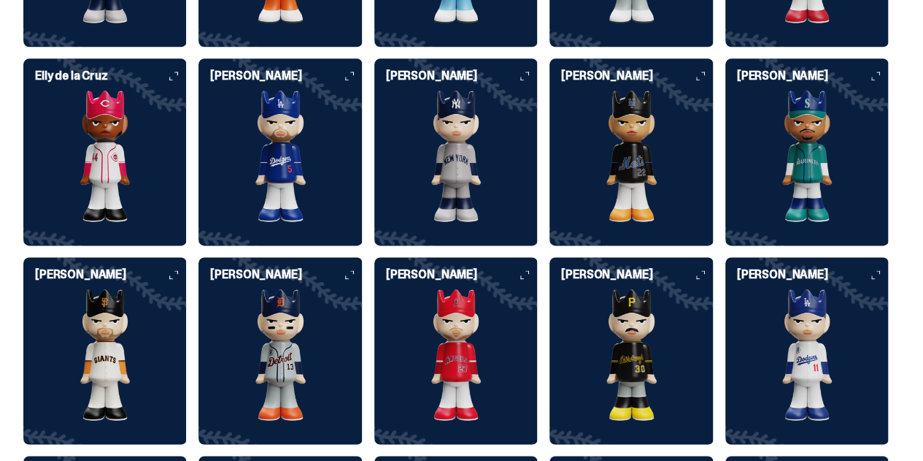
click at [362, 289] on img at bounding box center [280, 354] width 163 height 131
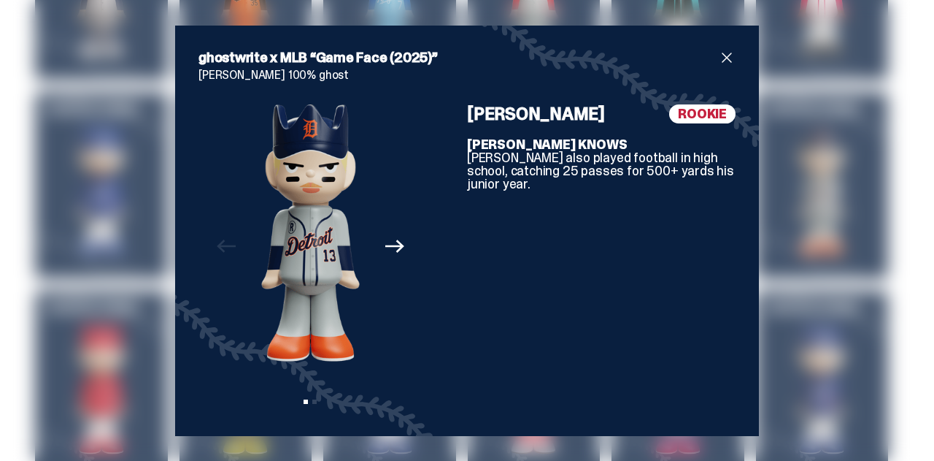
click at [520, 123] on h4 "[PERSON_NAME]" at bounding box center [536, 114] width 138 height 18
click at [519, 121] on h4 "[PERSON_NAME]" at bounding box center [536, 114] width 138 height 18
click at [518, 120] on h4 "[PERSON_NAME]" at bounding box center [536, 114] width 138 height 18
click at [478, 109] on h4 "[PERSON_NAME]" at bounding box center [536, 114] width 138 height 18
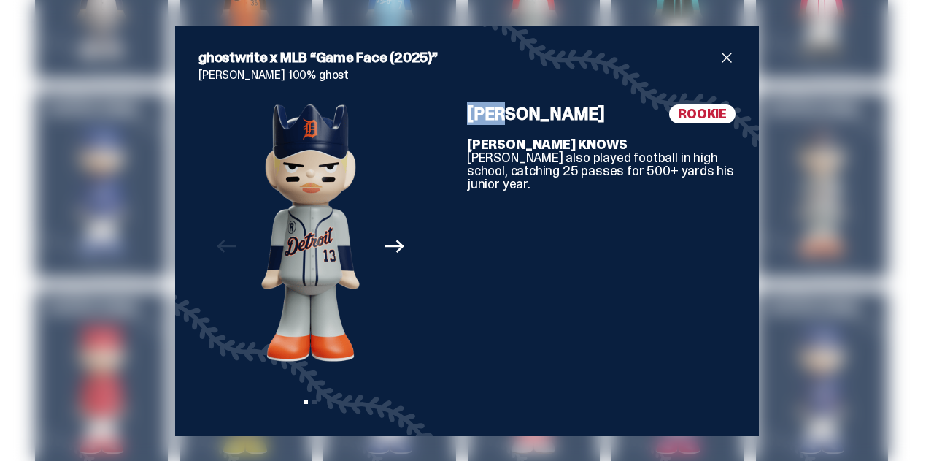
click at [478, 109] on h4 "[PERSON_NAME]" at bounding box center [536, 114] width 138 height 18
click at [81, 288] on div "ghostwrite x MLB “Game Face (2025)” [PERSON_NAME] 100% ghost Previous Next View…" at bounding box center [467, 230] width 934 height 461
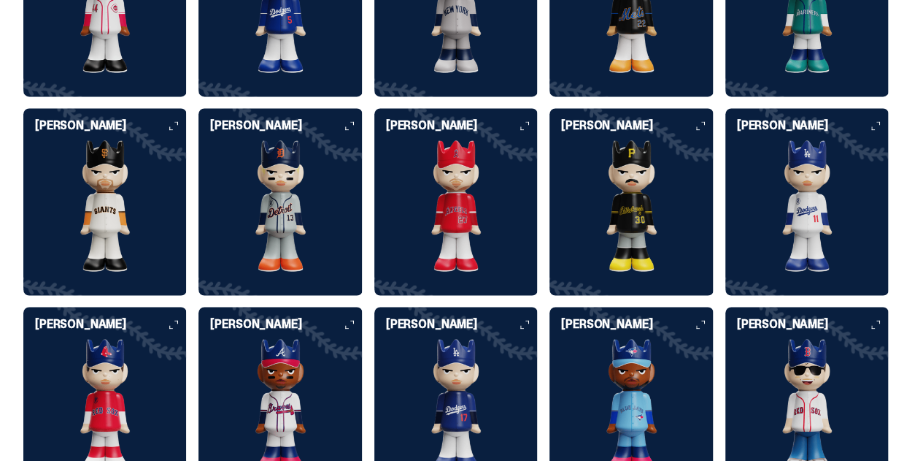
scroll to position [3868, 0]
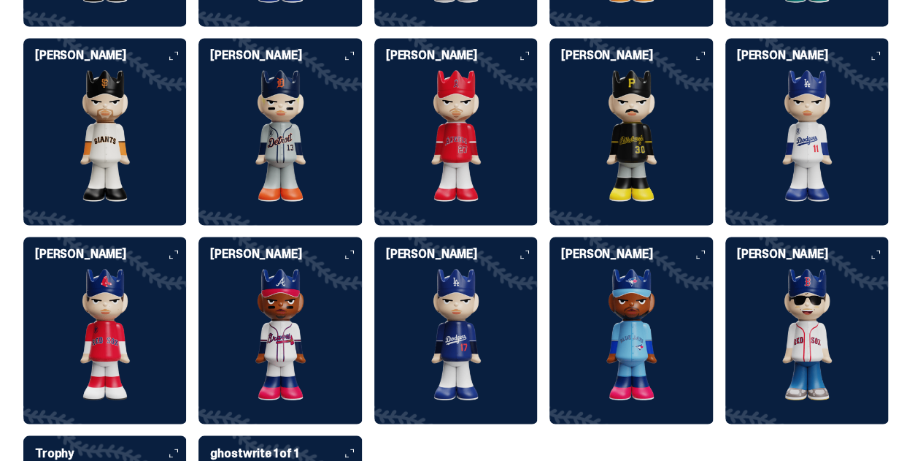
click at [374, 182] on img at bounding box center [455, 135] width 163 height 131
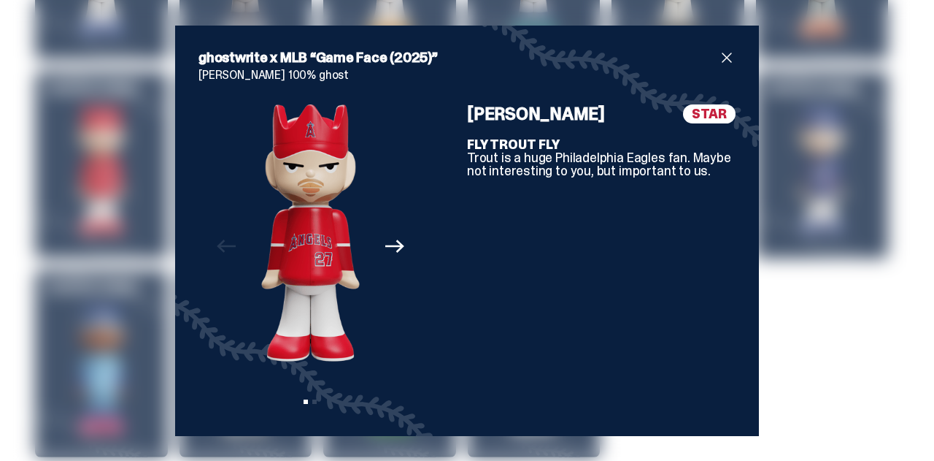
click at [488, 119] on h4 "[PERSON_NAME]" at bounding box center [536, 114] width 138 height 18
click at [488, 118] on h4 "[PERSON_NAME]" at bounding box center [536, 114] width 138 height 18
click at [799, 242] on div "ghostwrite x MLB “Game Face (2025)” [PERSON_NAME] 100% ghost Previous Next View…" at bounding box center [467, 230] width 934 height 461
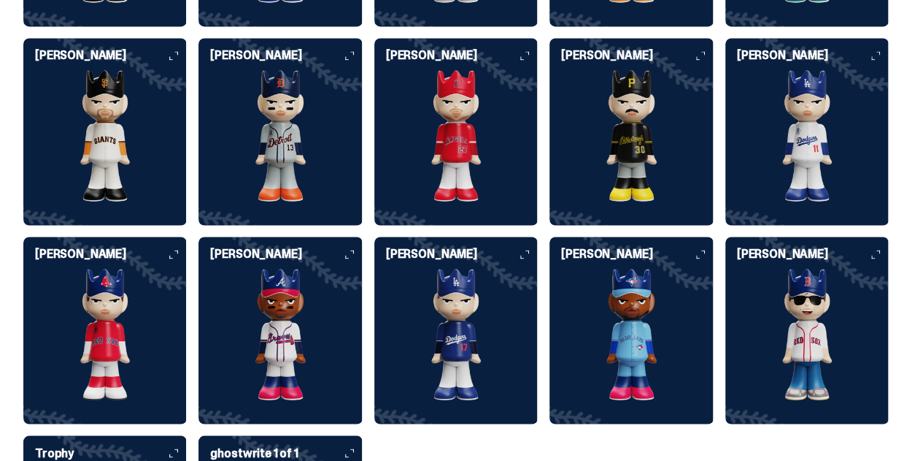
click at [550, 172] on img at bounding box center [631, 135] width 163 height 131
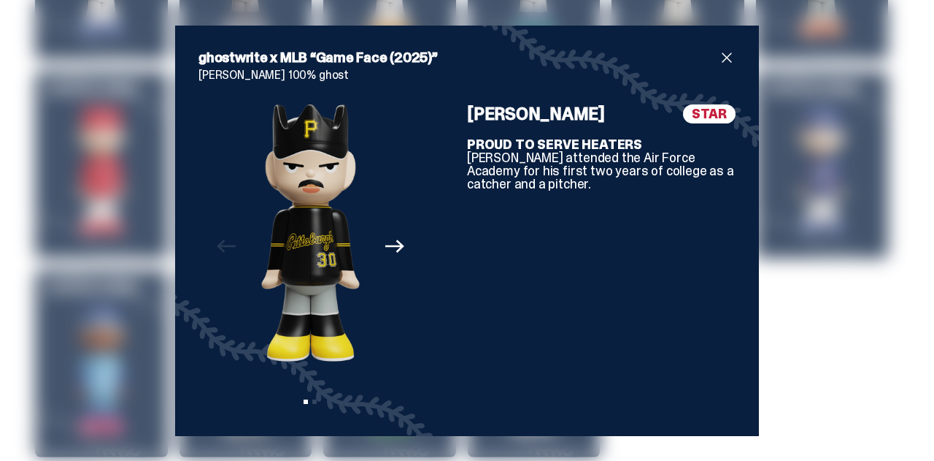
click at [523, 110] on h4 "[PERSON_NAME]" at bounding box center [536, 114] width 138 height 18
click at [814, 180] on div "ghostwrite x MLB “Game Face (2025)” [PERSON_NAME] 100% ghost Previous Next View…" at bounding box center [467, 230] width 934 height 461
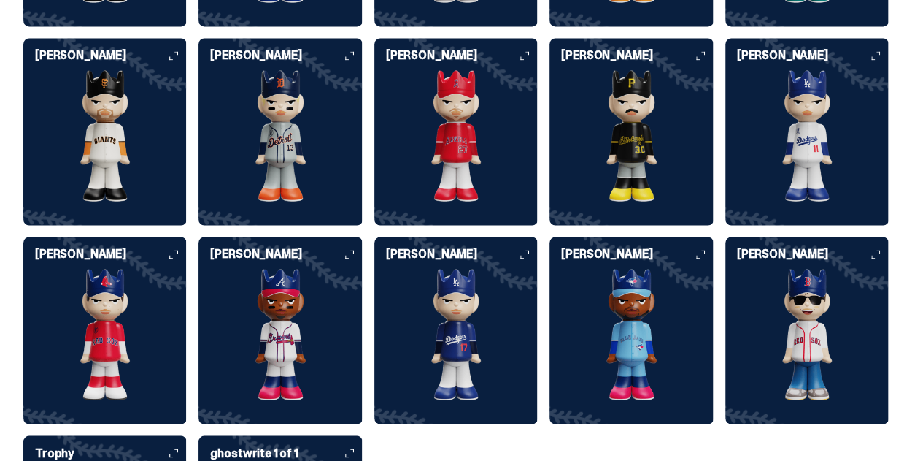
click at [362, 269] on img at bounding box center [280, 334] width 163 height 131
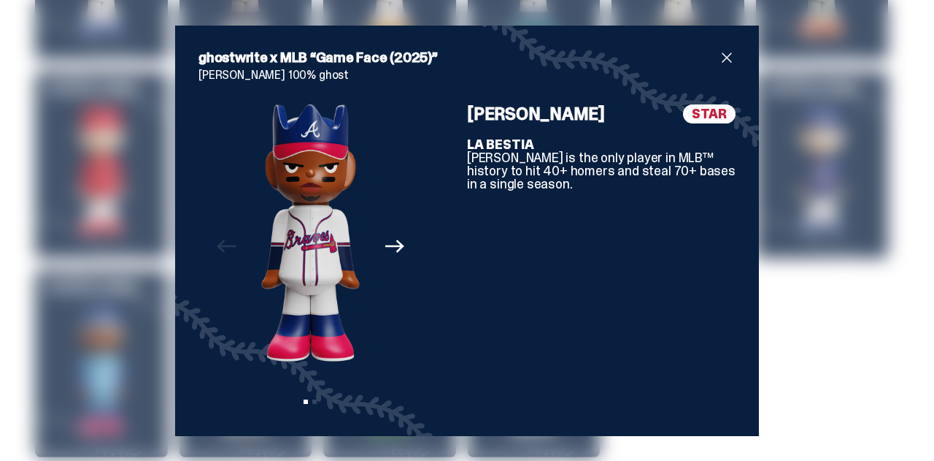
click at [175, 41] on div "ghostwrite x MLB “Game Face (2025)” [PERSON_NAME] 100% ghost Previous Next View…" at bounding box center [467, 231] width 584 height 410
click at [86, 176] on div "ghostwrite x MLB “Game Face (2025)” [PERSON_NAME] 100% ghost Previous Next View…" at bounding box center [467, 230] width 934 height 461
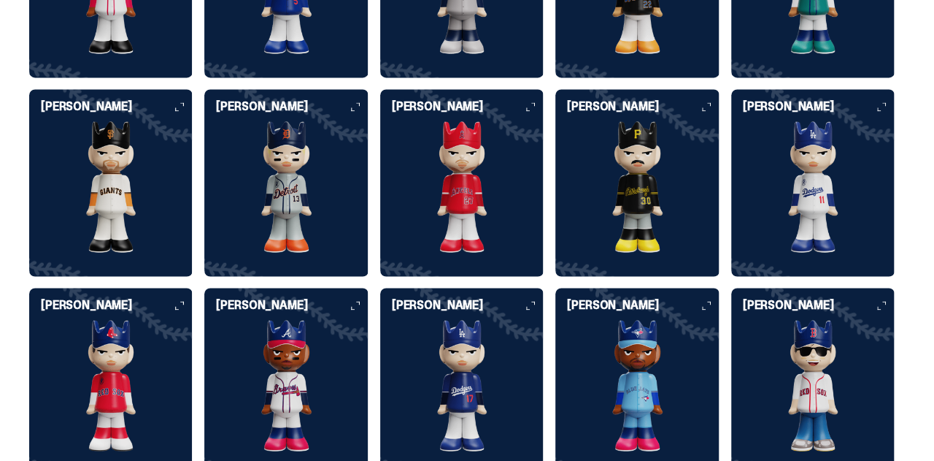
scroll to position [3941, 0]
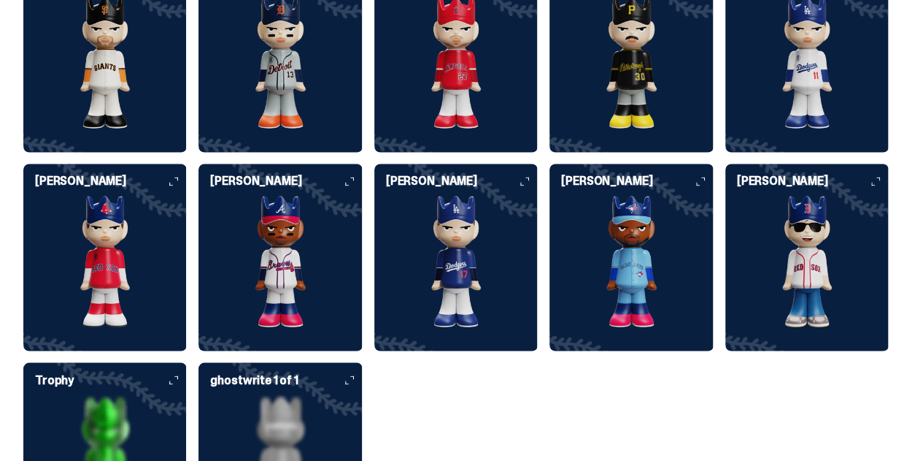
click at [550, 265] on img at bounding box center [631, 261] width 163 height 131
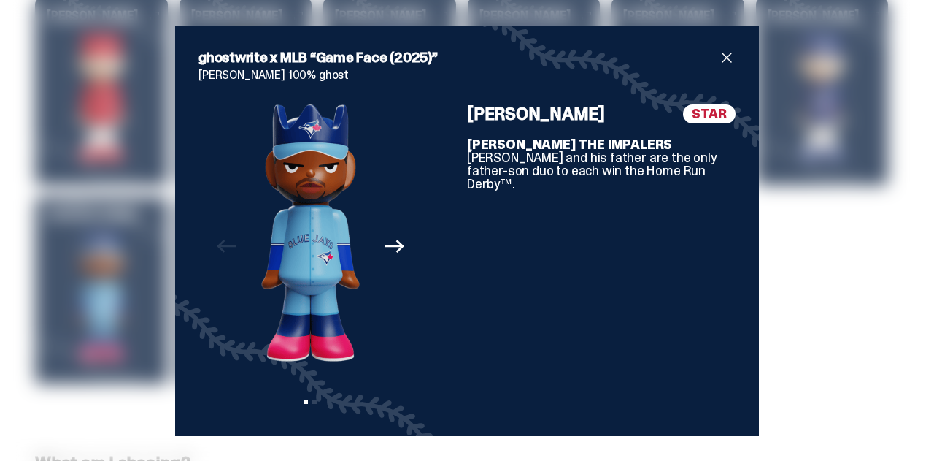
click at [507, 116] on h4 "[PERSON_NAME]" at bounding box center [536, 114] width 138 height 18
click at [506, 116] on h4 "[PERSON_NAME]" at bounding box center [536, 114] width 138 height 18
click at [119, 258] on div "ghostwrite x MLB “Game Face (2025)” [PERSON_NAME] 100% ghost Previous Next View…" at bounding box center [467, 230] width 934 height 461
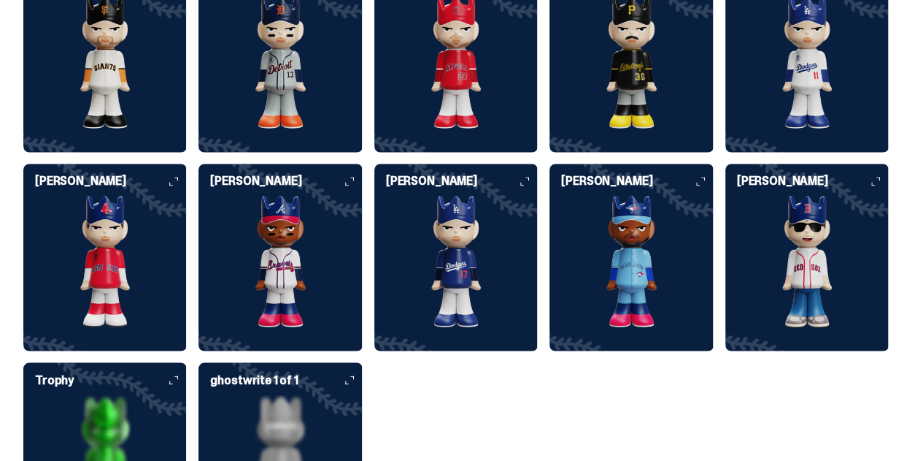
click at [725, 300] on img at bounding box center [806, 261] width 163 height 131
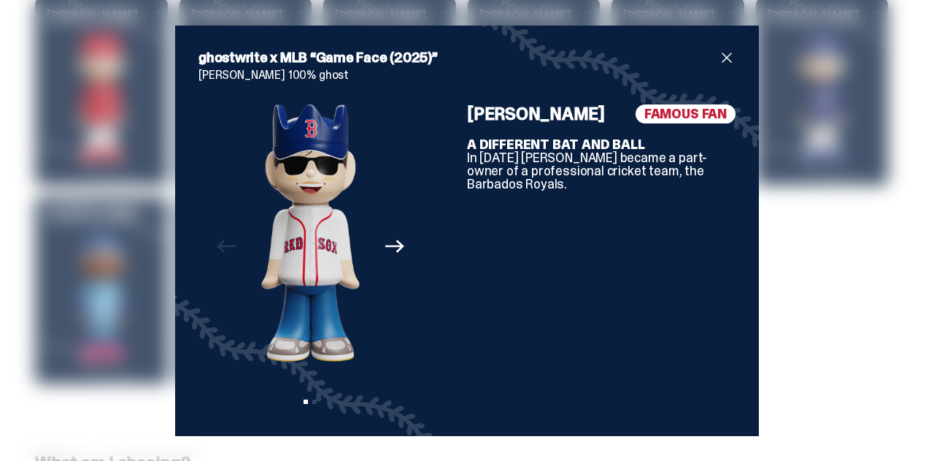
click at [534, 122] on h4 "[PERSON_NAME]" at bounding box center [536, 114] width 138 height 18
click at [534, 121] on h4 "[PERSON_NAME]" at bounding box center [536, 114] width 138 height 18
click at [533, 120] on h4 "[PERSON_NAME]" at bounding box center [536, 114] width 138 height 18
